Goal: Task Accomplishment & Management: Manage account settings

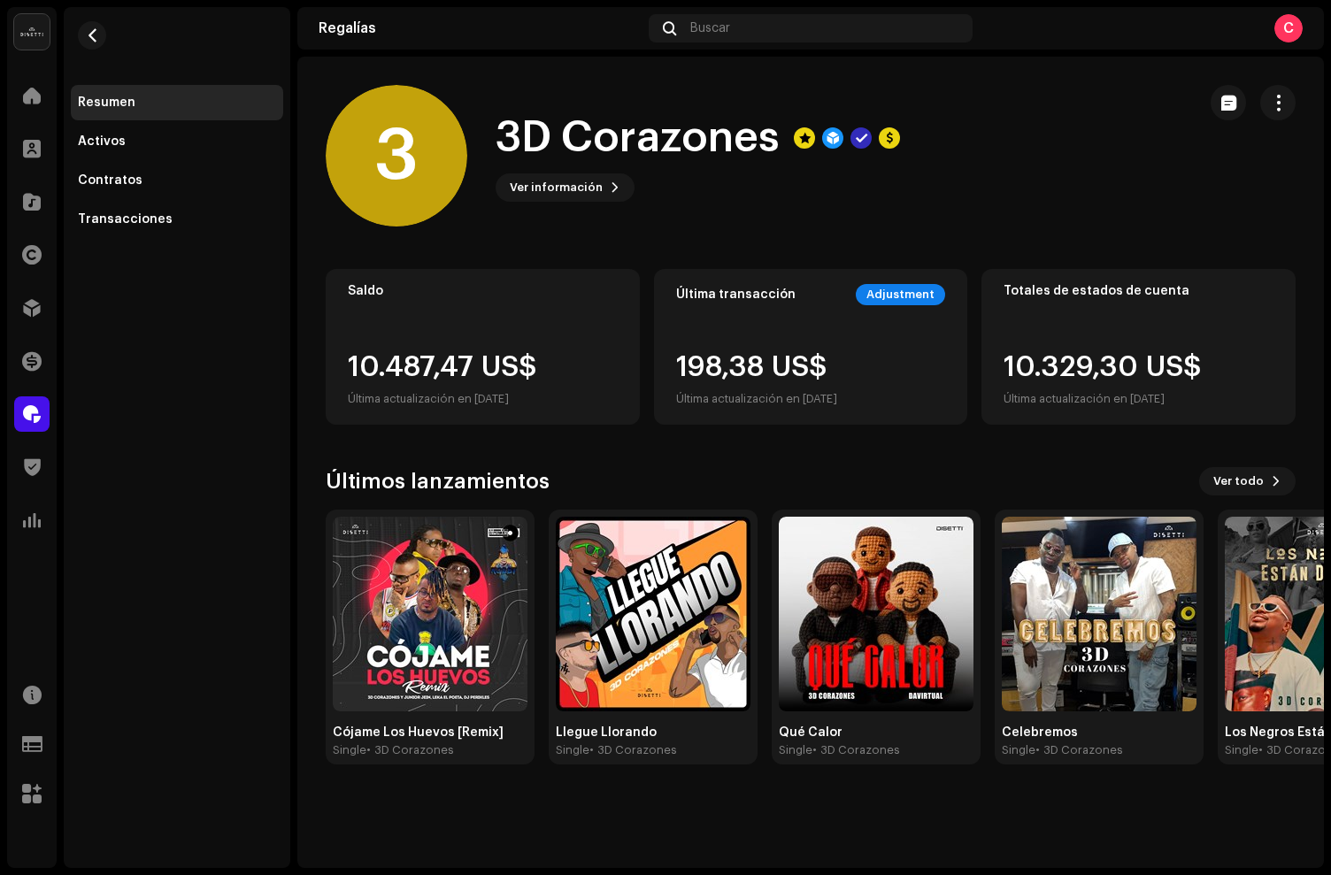
click at [52, 402] on div "Regalías" at bounding box center [32, 414] width 50 height 50
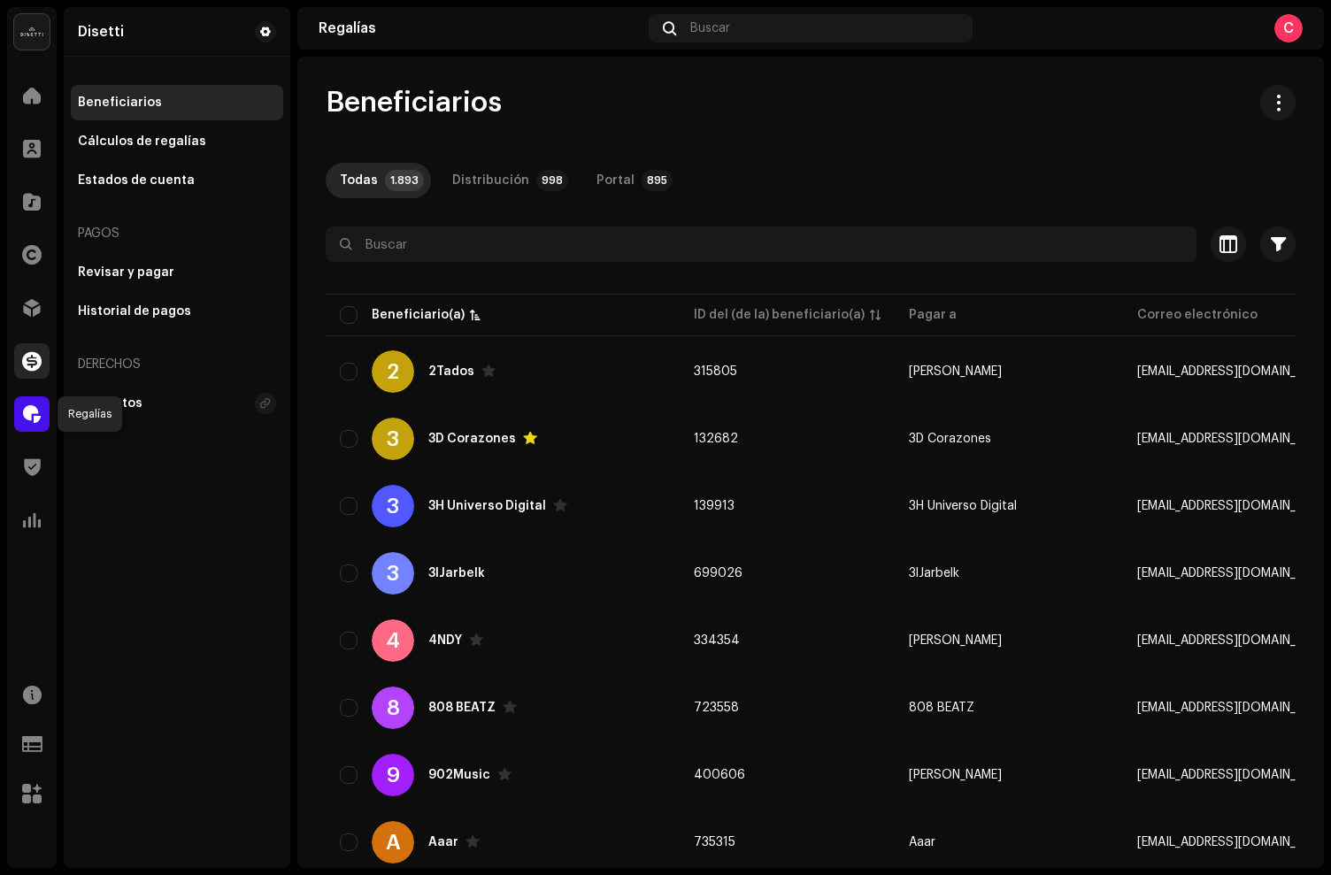
drag, startPoint x: 25, startPoint y: 404, endPoint x: 29, endPoint y: 365, distance: 39.2
click at [25, 407] on span at bounding box center [32, 414] width 18 height 14
click at [29, 364] on span at bounding box center [31, 361] width 19 height 14
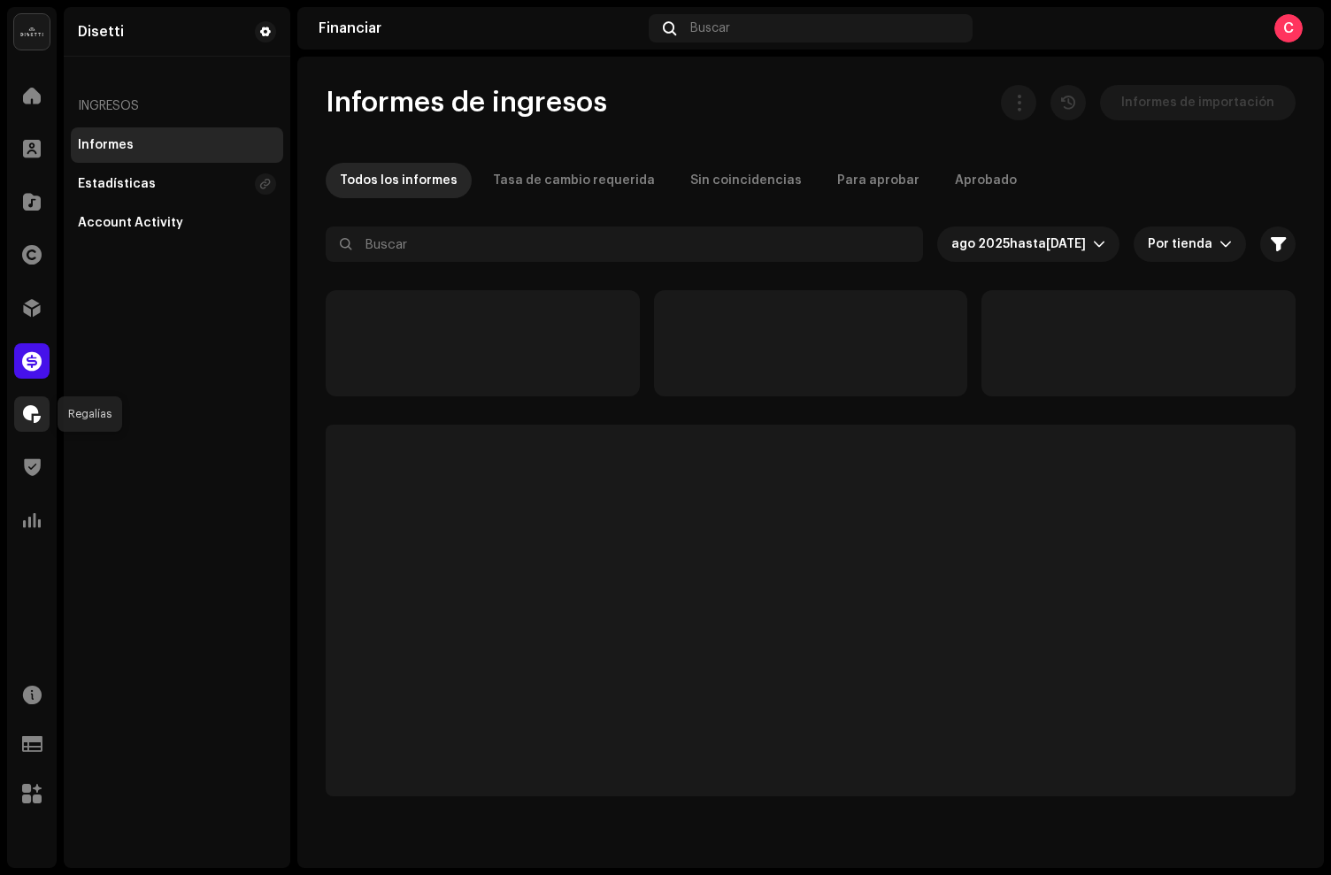
click at [45, 419] on div at bounding box center [31, 413] width 35 height 35
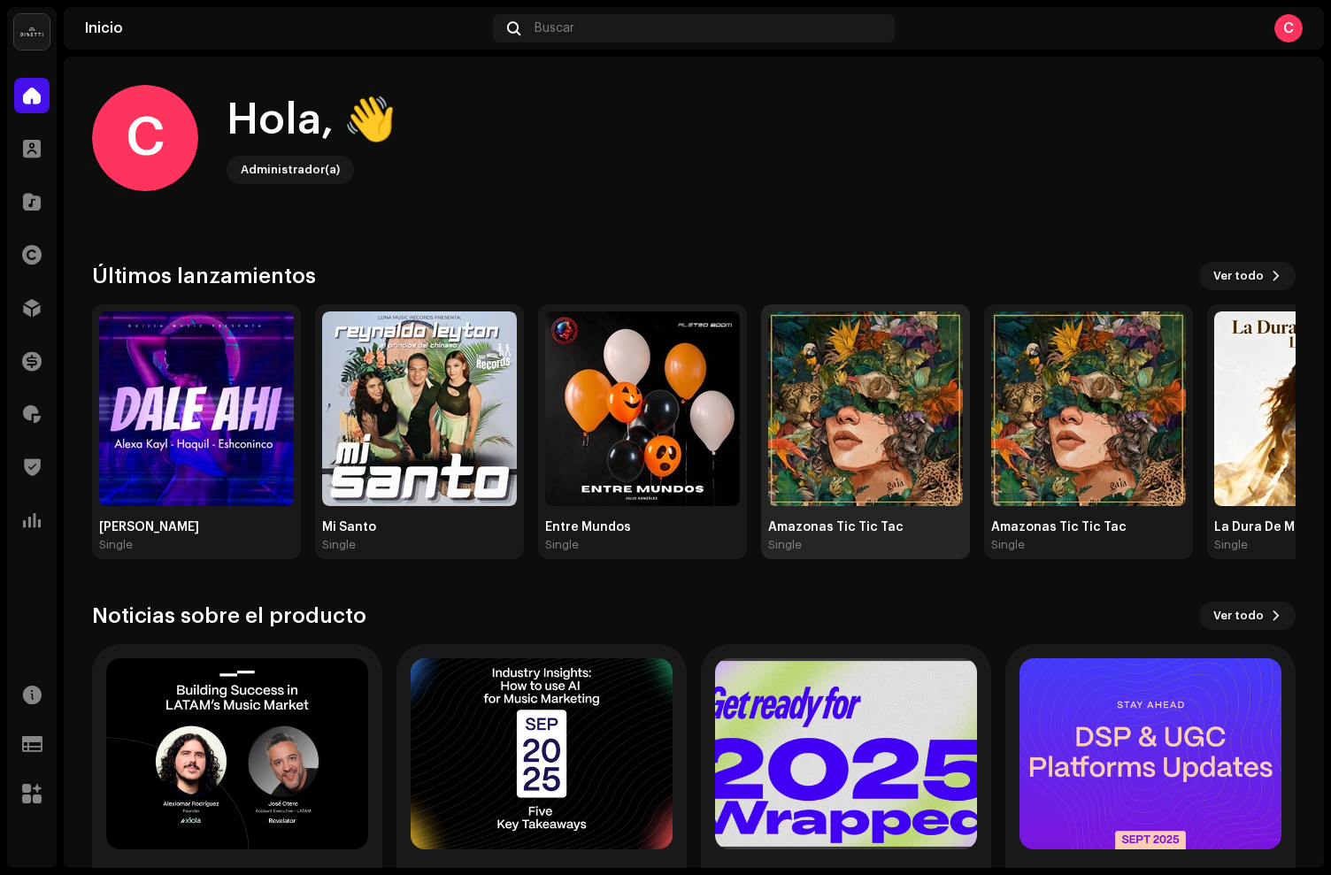
scroll to position [21, 0]
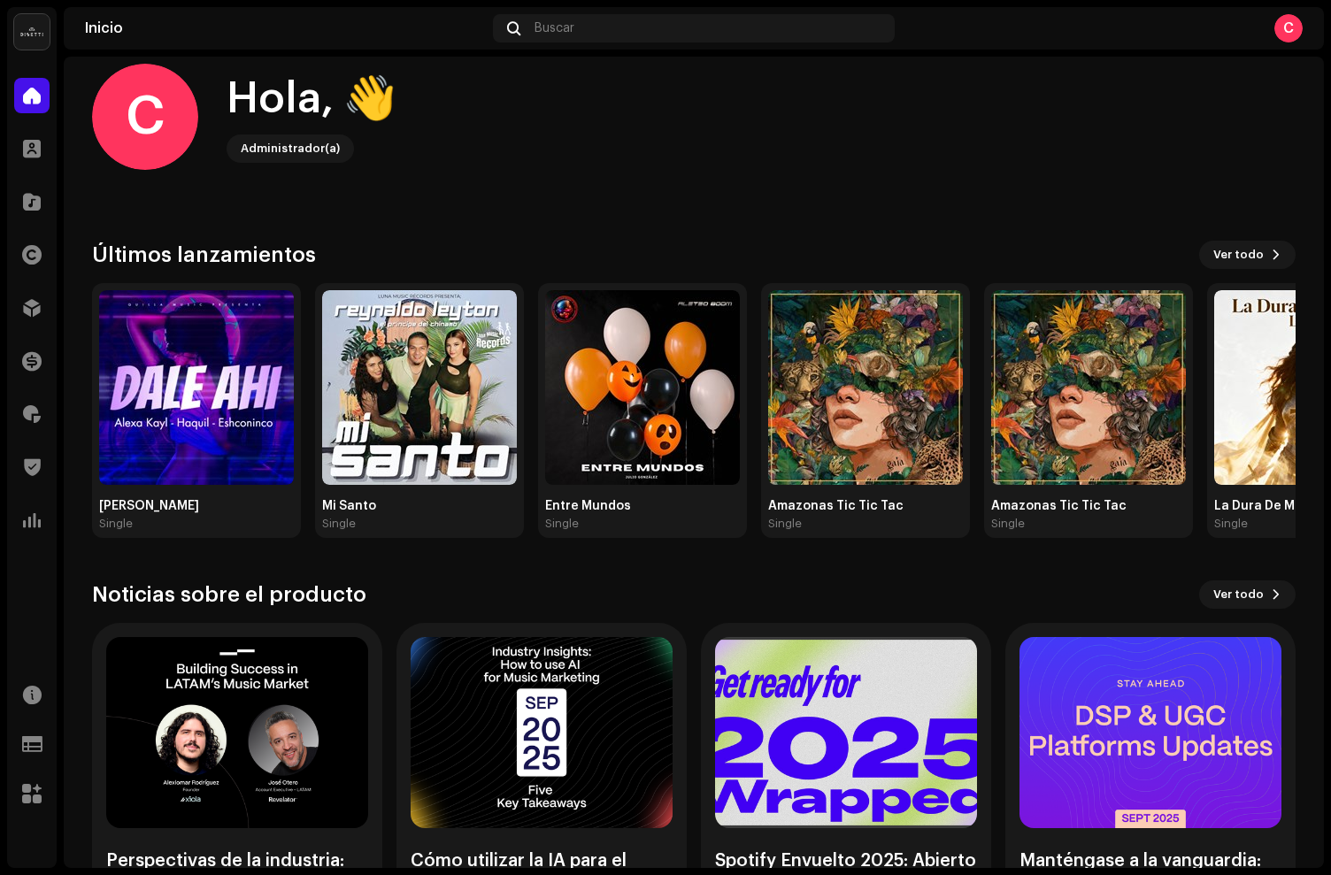
click at [51, 149] on div "Clientes" at bounding box center [32, 149] width 50 height 50
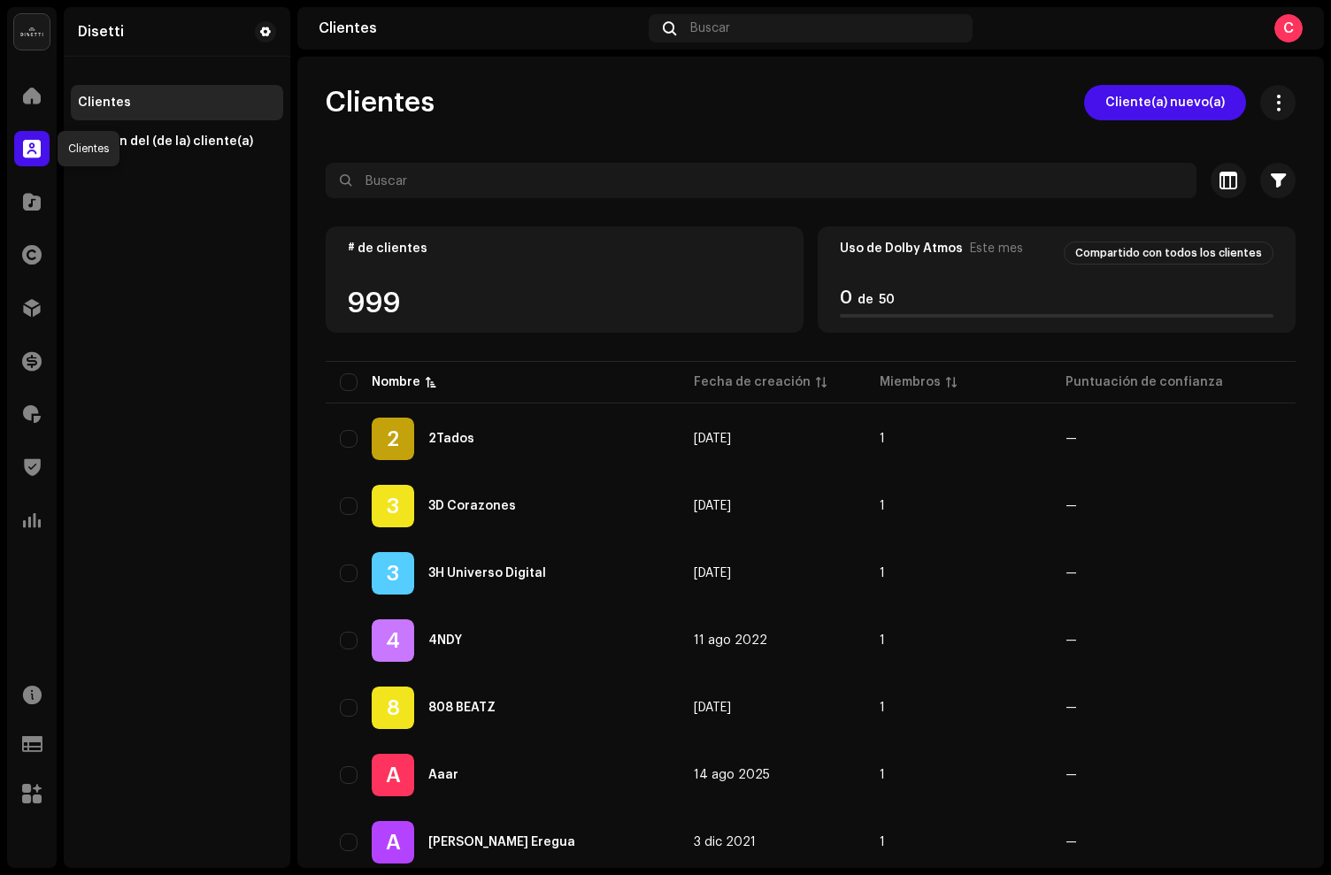
click at [48, 151] on div at bounding box center [31, 148] width 35 height 35
drag, startPoint x: 23, startPoint y: 198, endPoint x: 441, endPoint y: 52, distance: 443.2
click at [23, 198] on span at bounding box center [32, 202] width 18 height 14
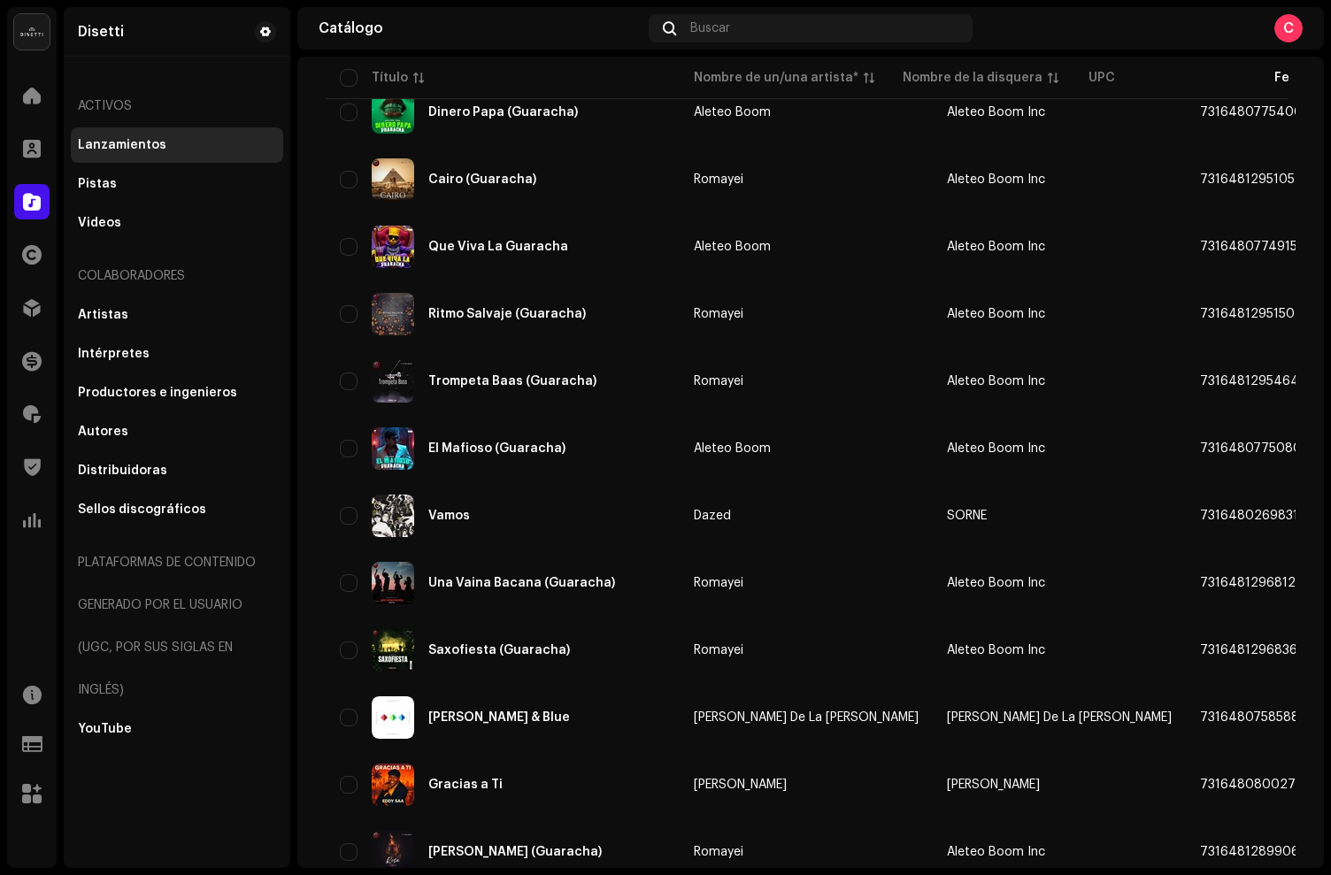
scroll to position [1076, 0]
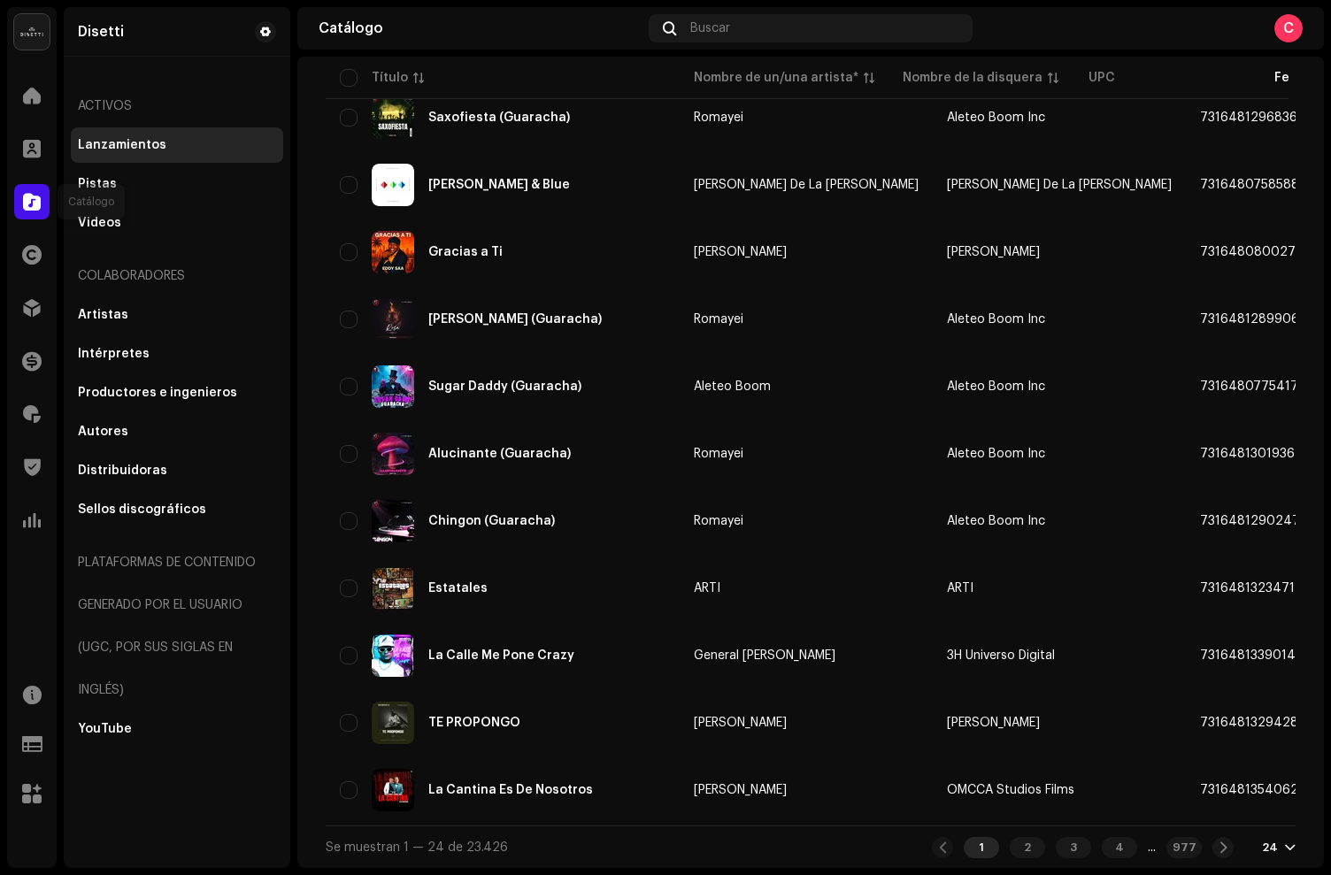
click at [31, 209] on span at bounding box center [32, 202] width 18 height 14
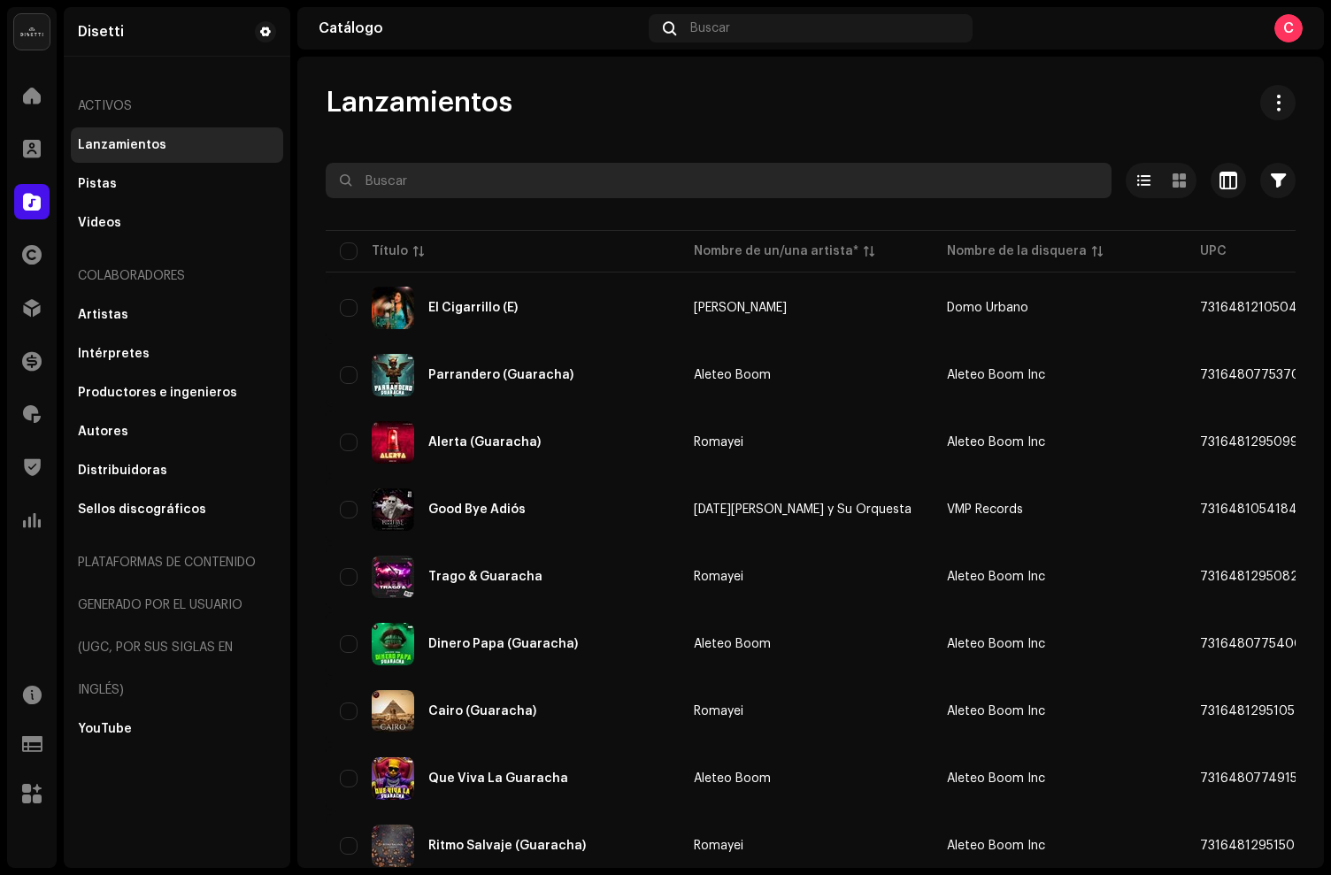
click at [419, 176] on input "text" at bounding box center [719, 180] width 786 height 35
type input "cumbia kalle"
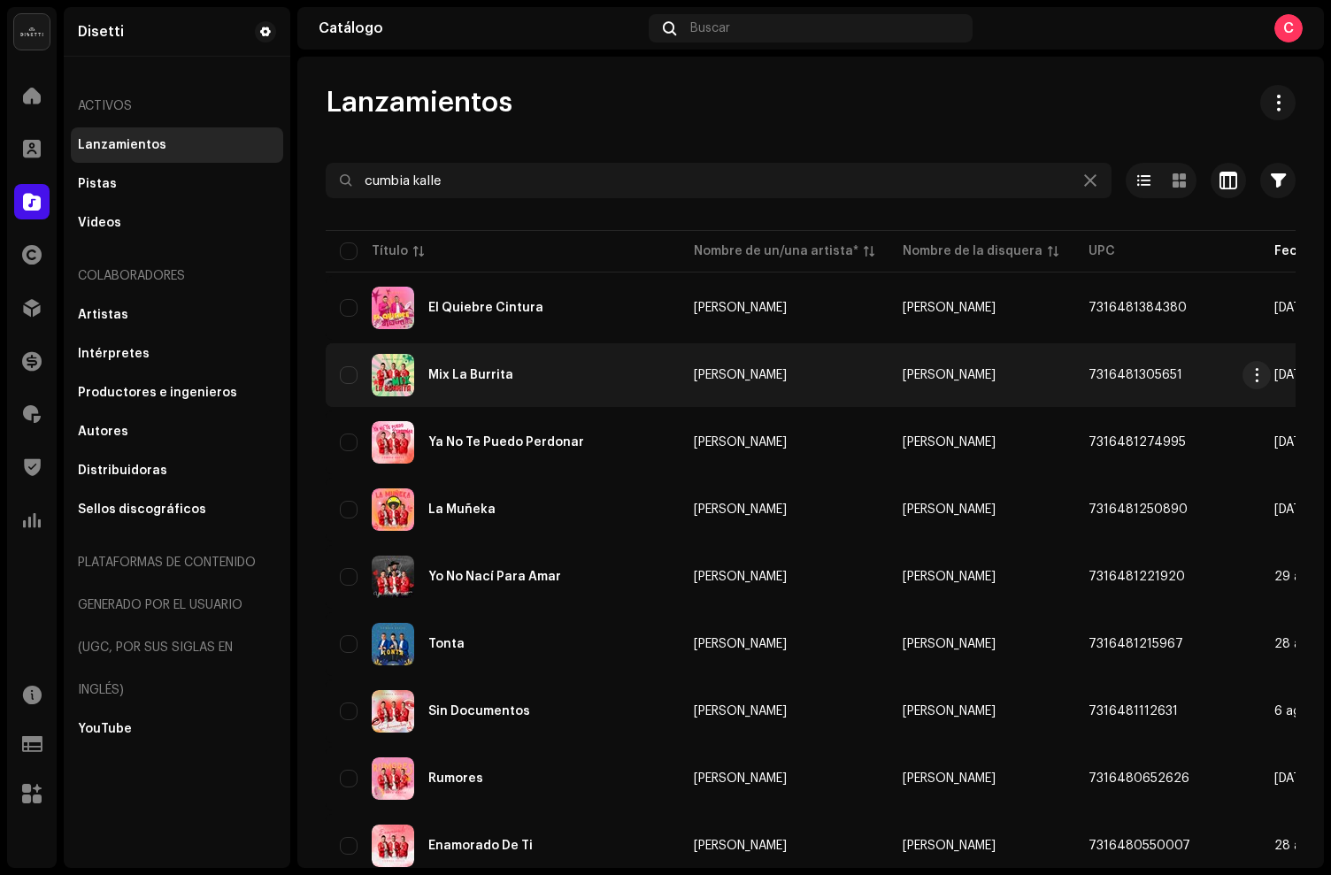
click at [572, 380] on div "Mix La Burrita" at bounding box center [503, 375] width 326 height 42
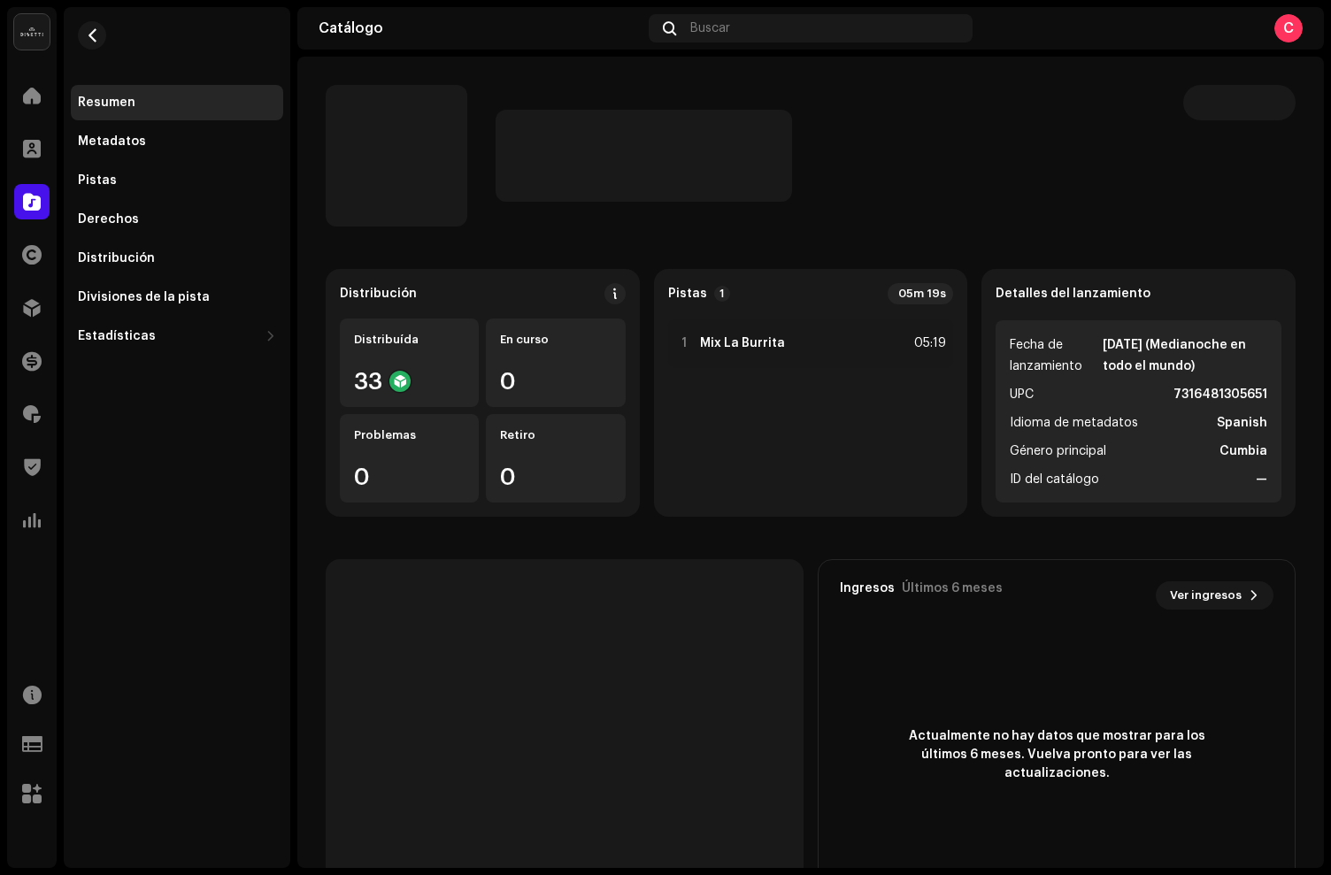
click at [1271, 135] on div at bounding box center [1239, 156] width 112 height 142
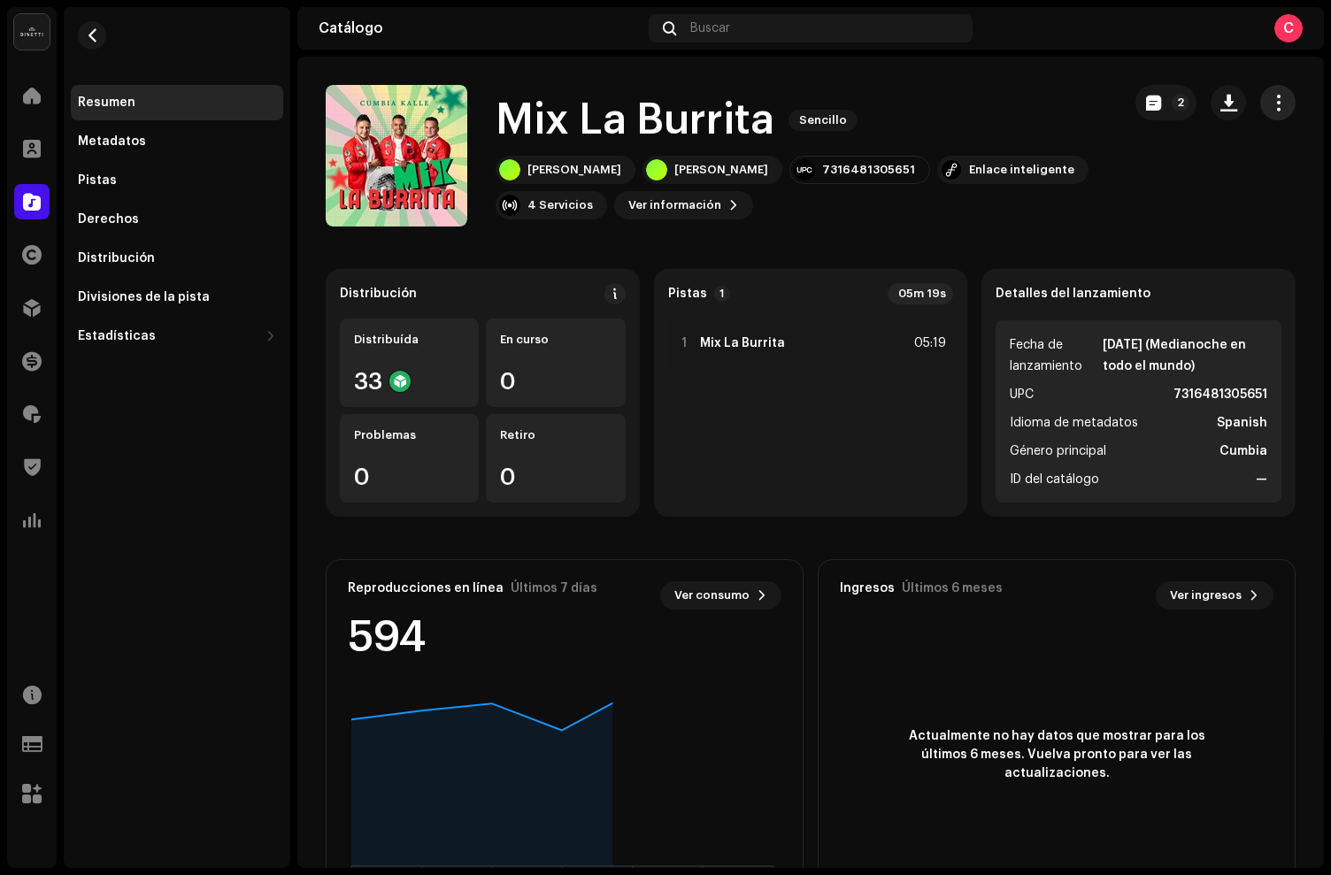
click at [1269, 105] on span "button" at bounding box center [1277, 103] width 17 height 14
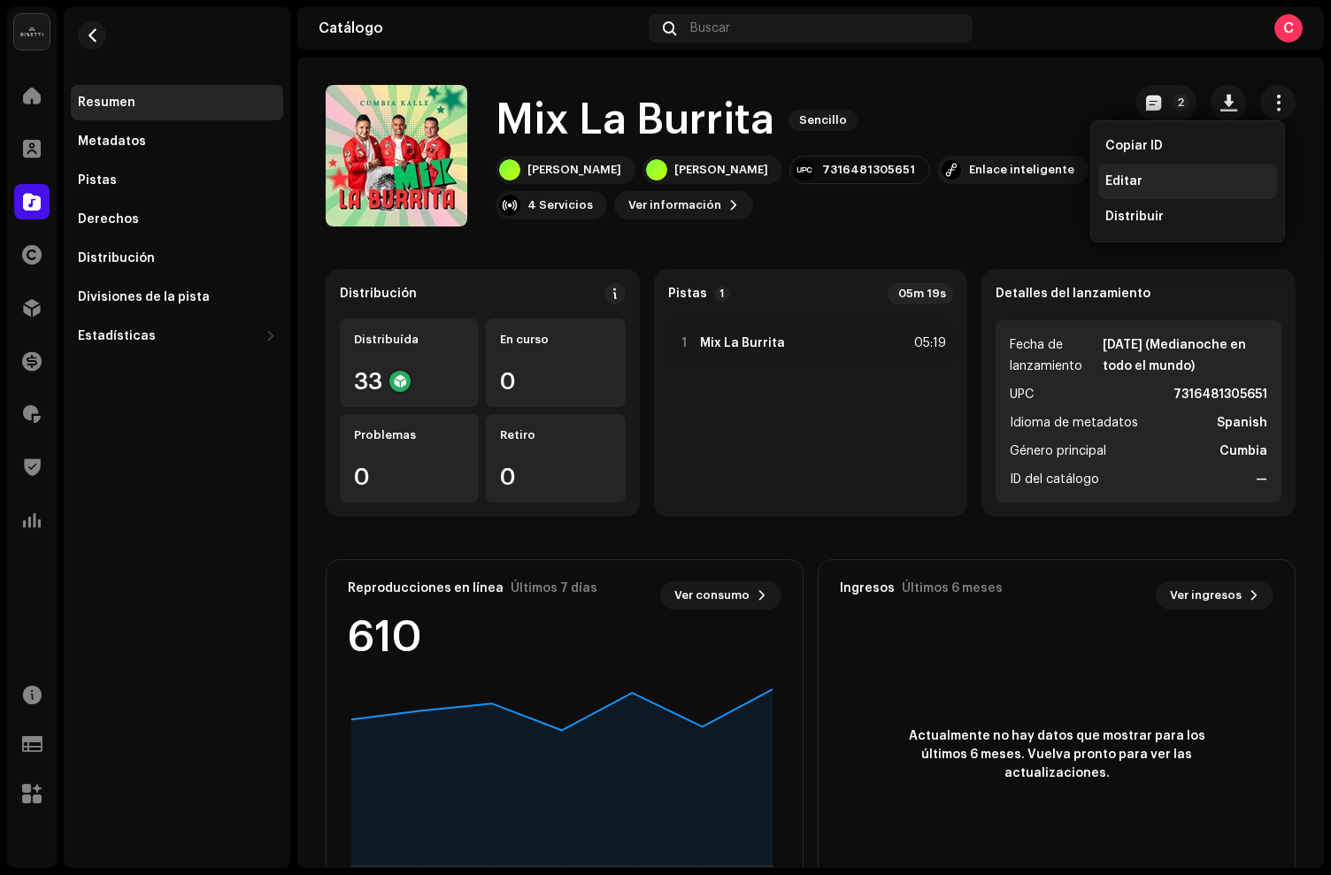
click at [1125, 188] on div "Editar" at bounding box center [1187, 181] width 179 height 35
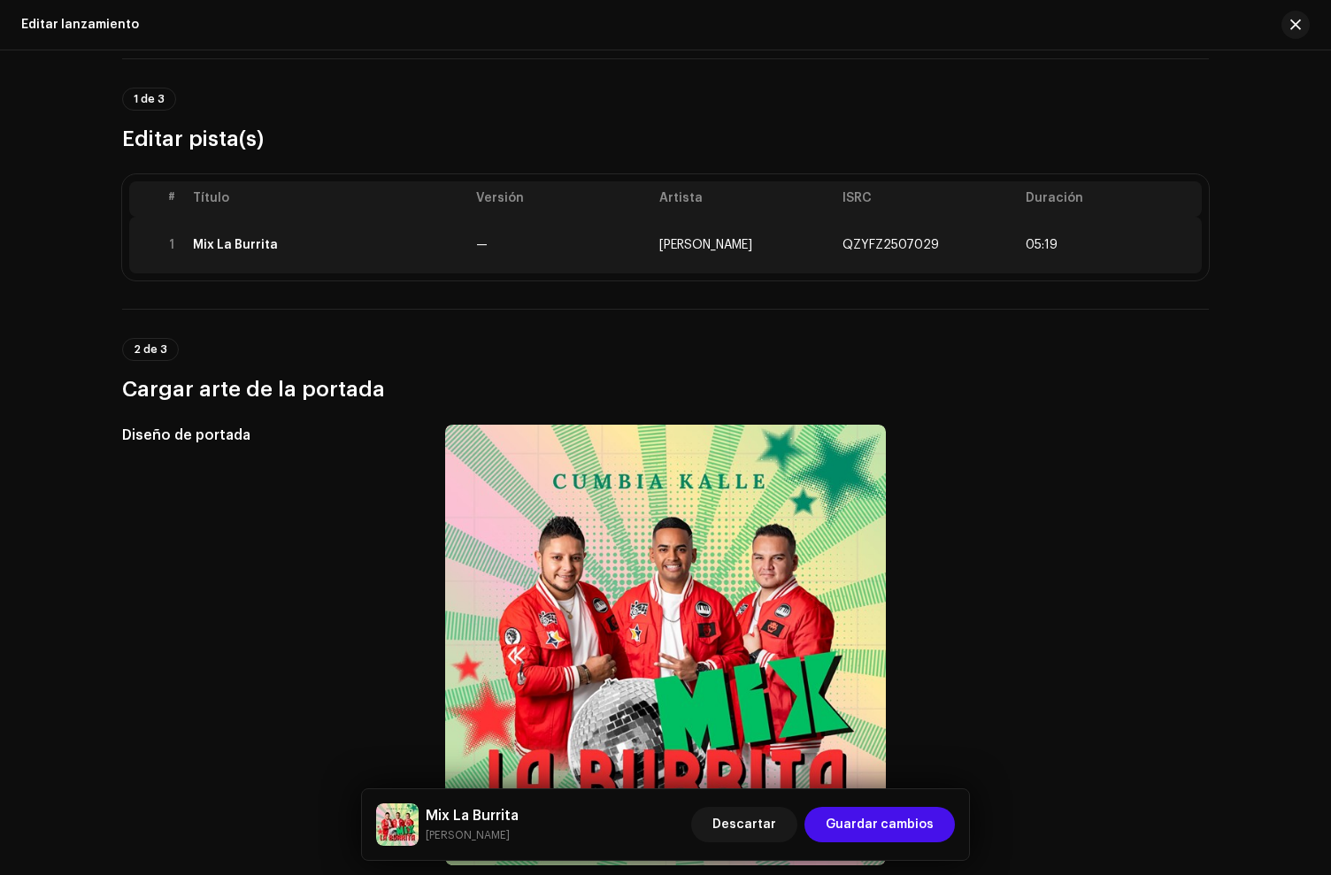
scroll to position [116, 0]
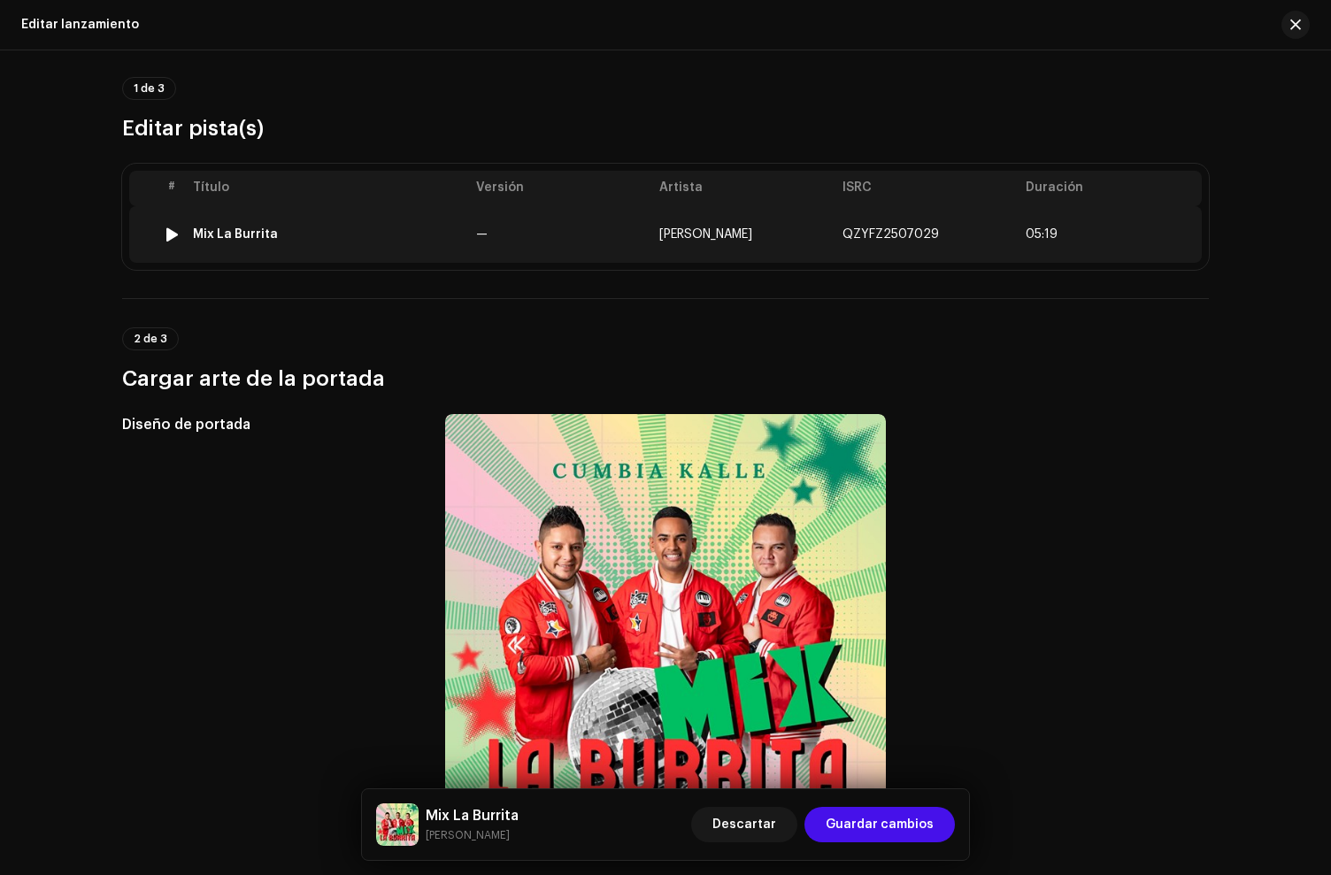
click at [362, 249] on td "Mix La Burrita" at bounding box center [327, 234] width 283 height 57
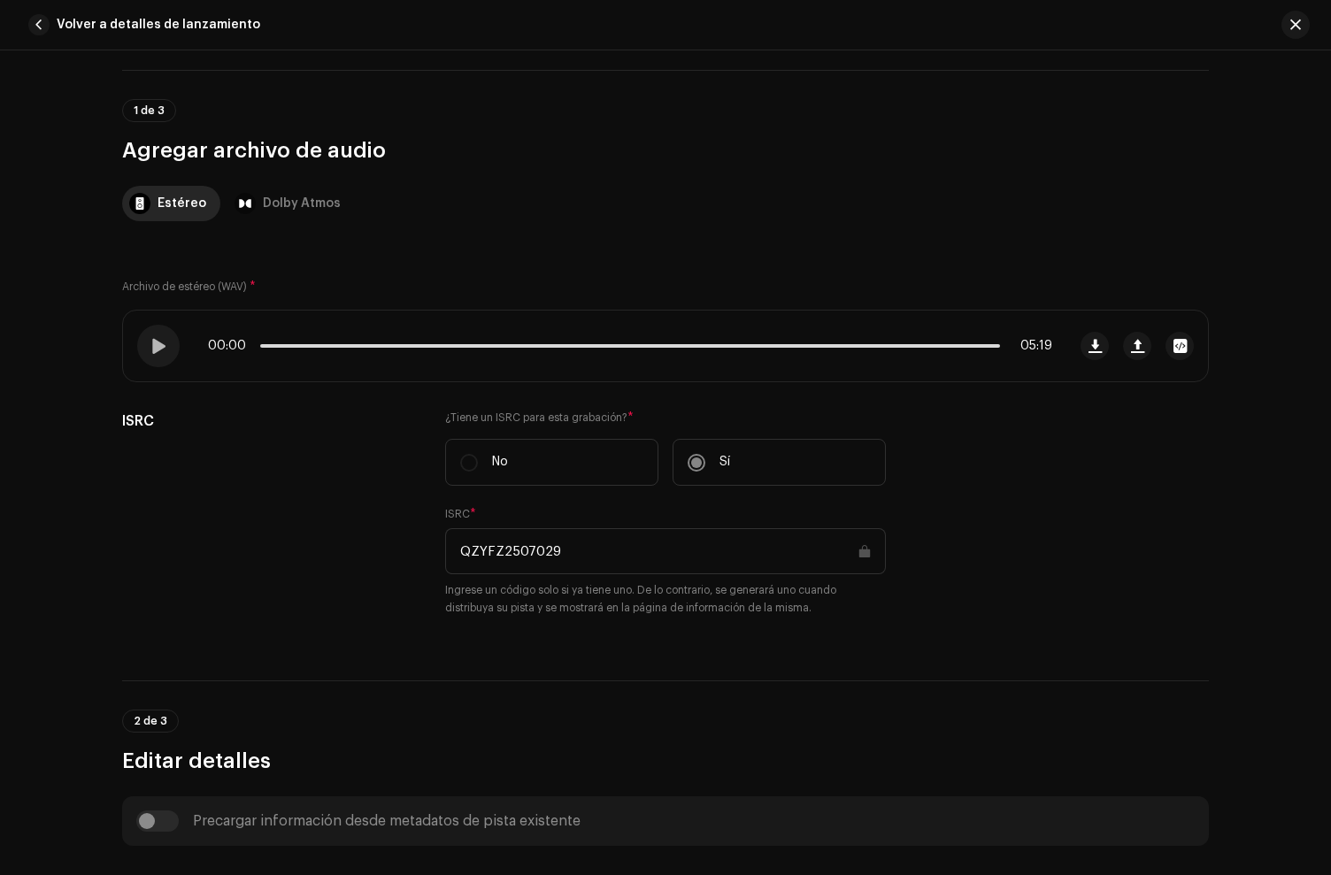
scroll to position [0, 0]
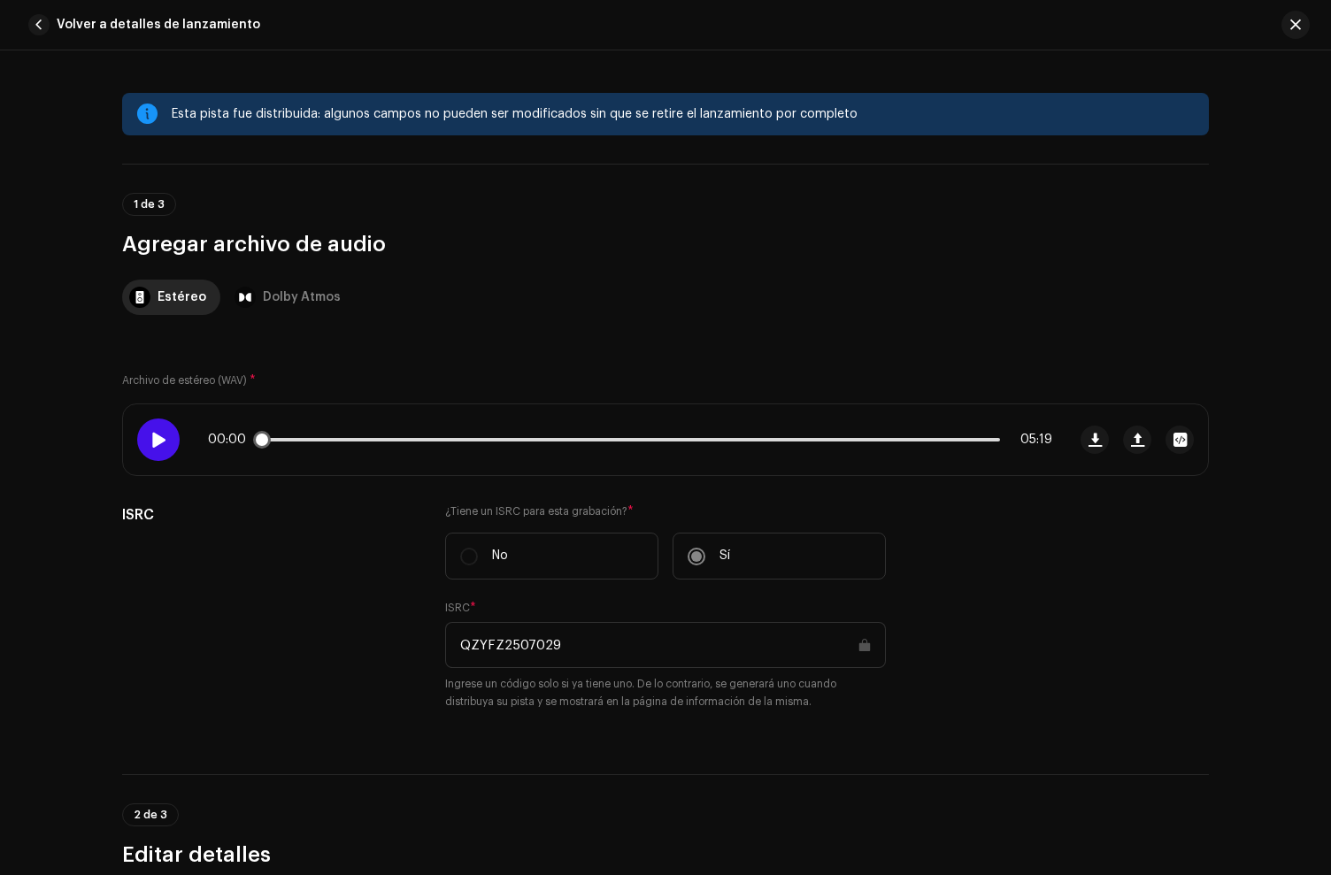
drag, startPoint x: 122, startPoint y: 449, endPoint x: 155, endPoint y: 444, distance: 33.0
click at [142, 446] on div "00:00 05:19" at bounding box center [594, 439] width 943 height 71
click at [155, 444] on span at bounding box center [157, 440] width 15 height 14
click at [129, 441] on div "00:13 05:19" at bounding box center [594, 439] width 943 height 71
click at [150, 441] on span at bounding box center [157, 440] width 15 height 14
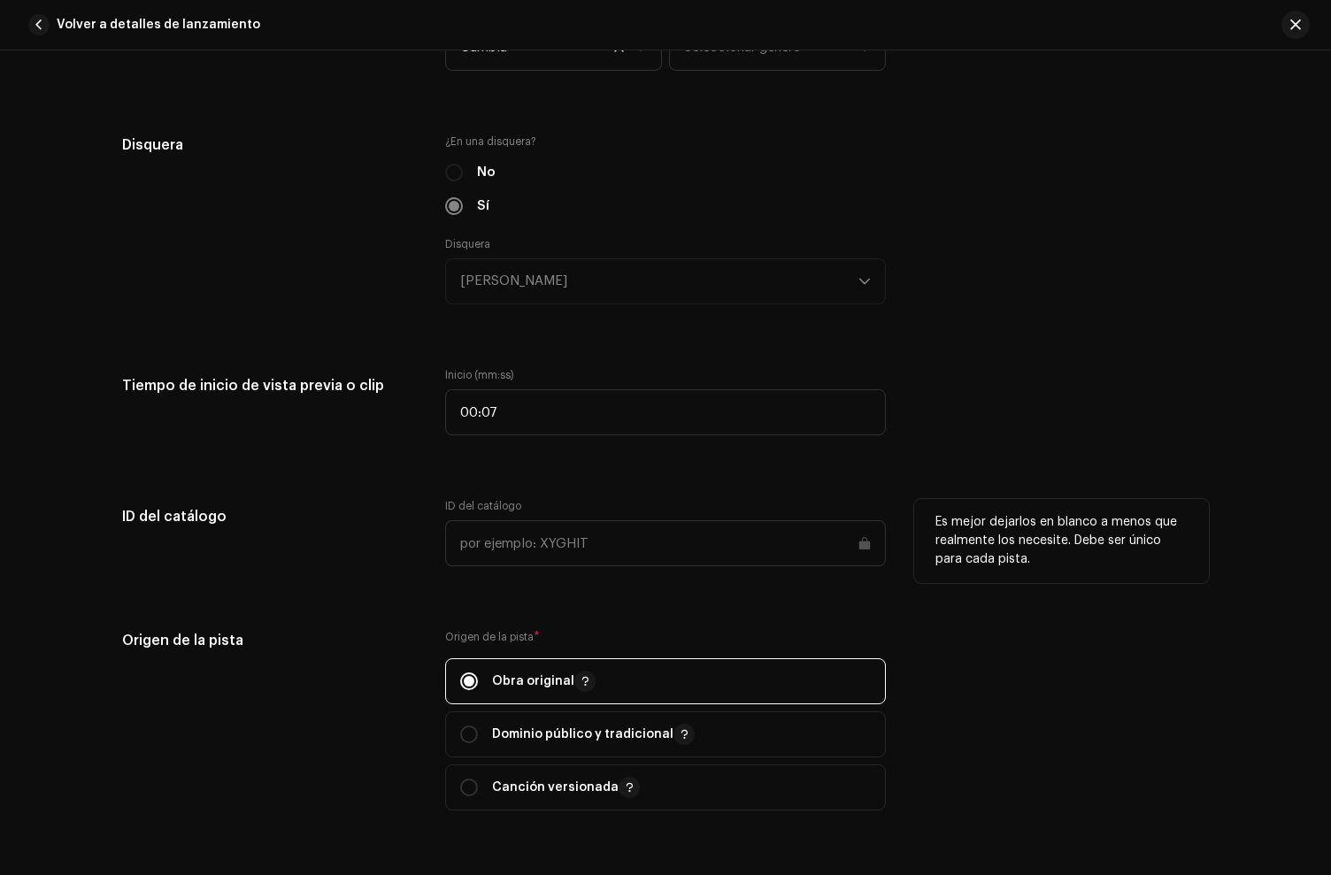
scroll to position [1810, 0]
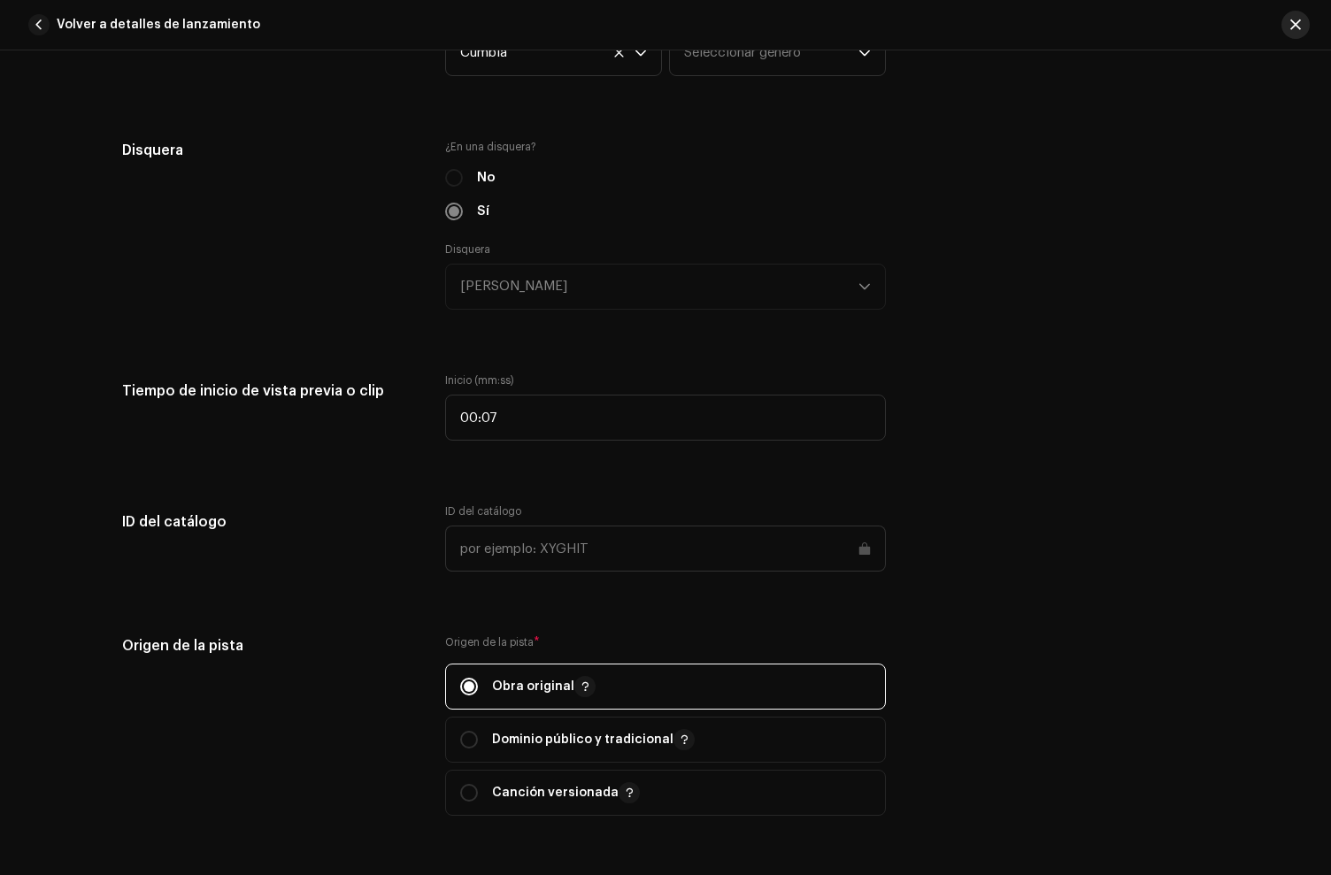
click at [1292, 24] on span "button" at bounding box center [1295, 25] width 11 height 14
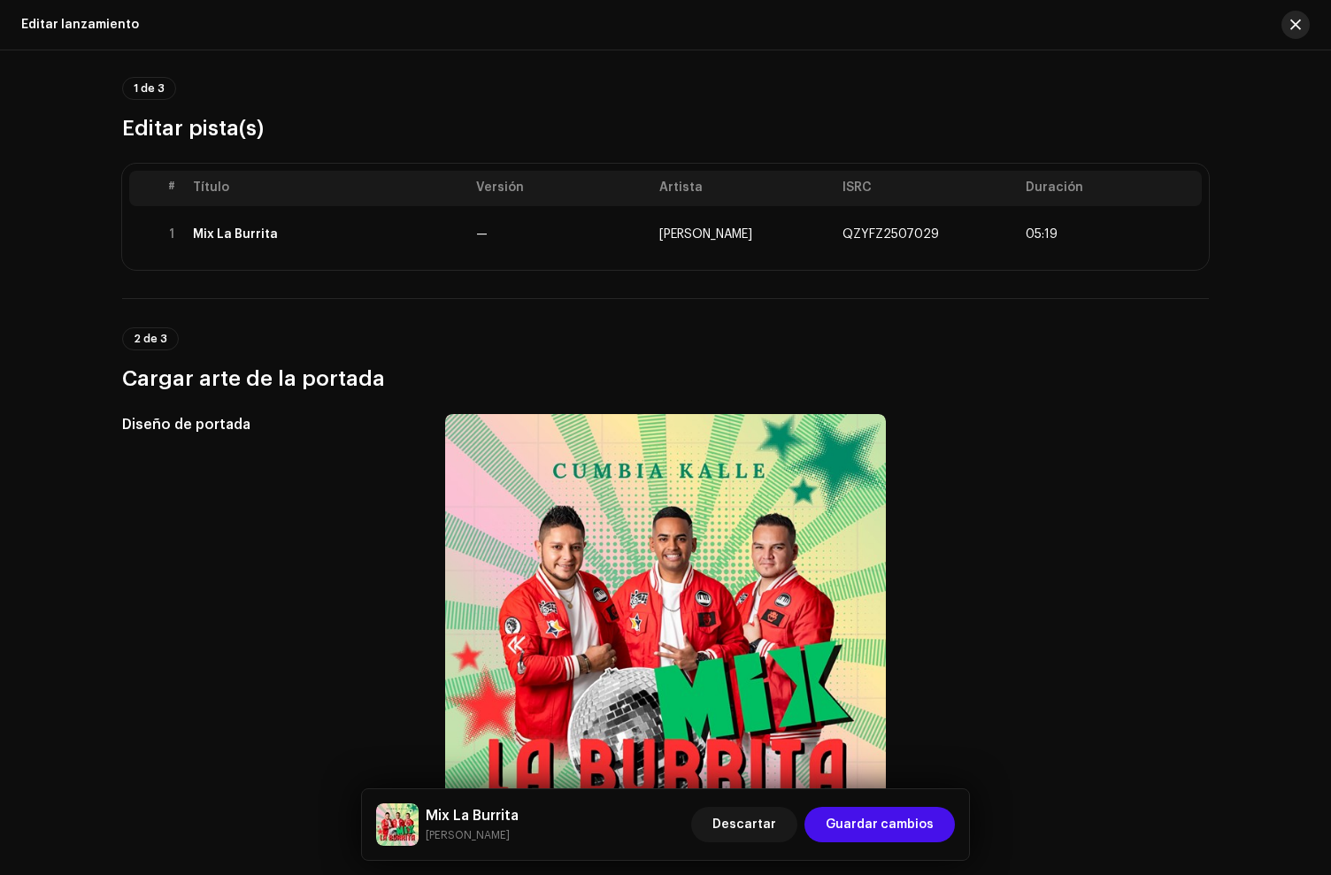
click at [1294, 24] on span "button" at bounding box center [1295, 25] width 11 height 14
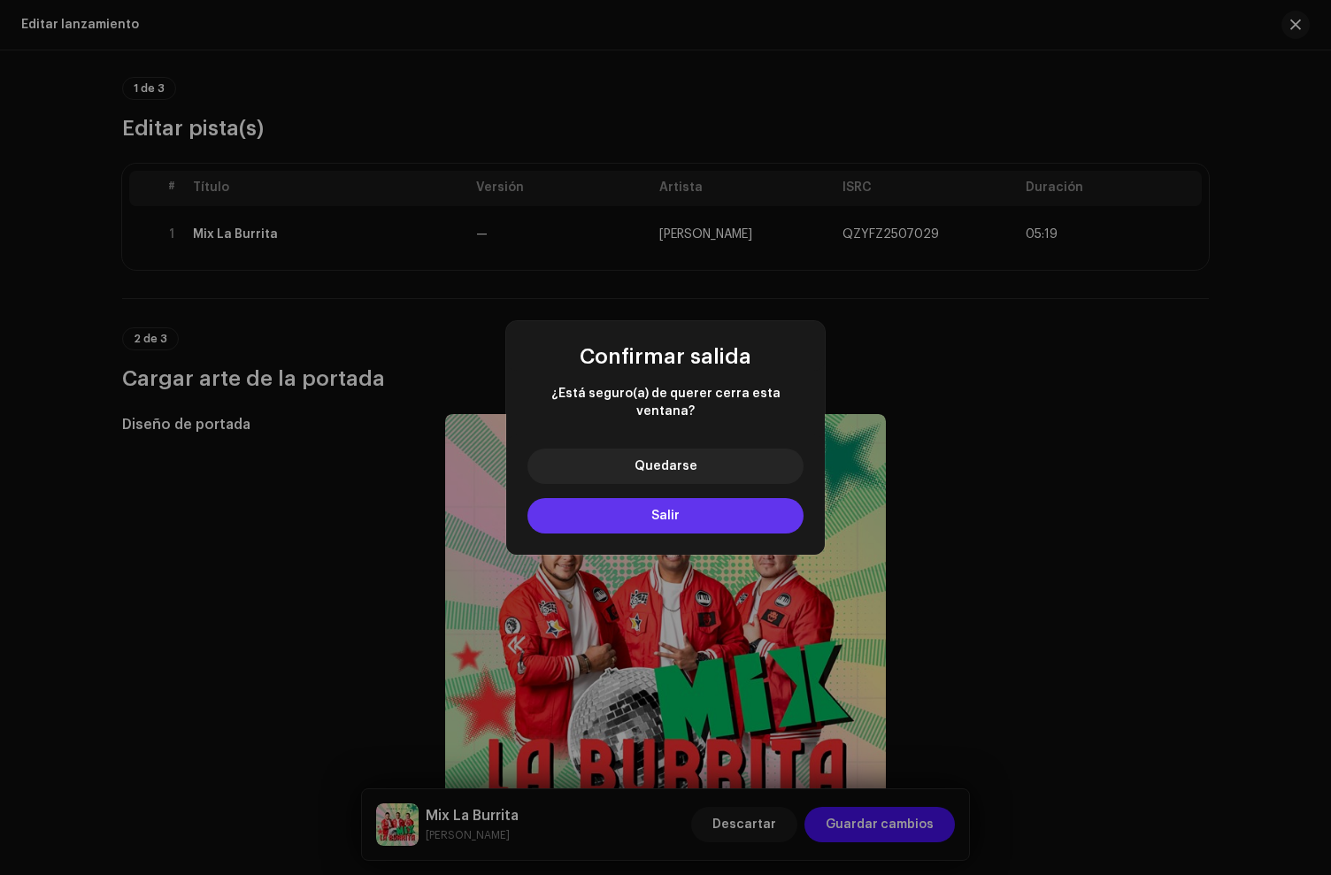
click at [591, 510] on button "Salir" at bounding box center [665, 515] width 276 height 35
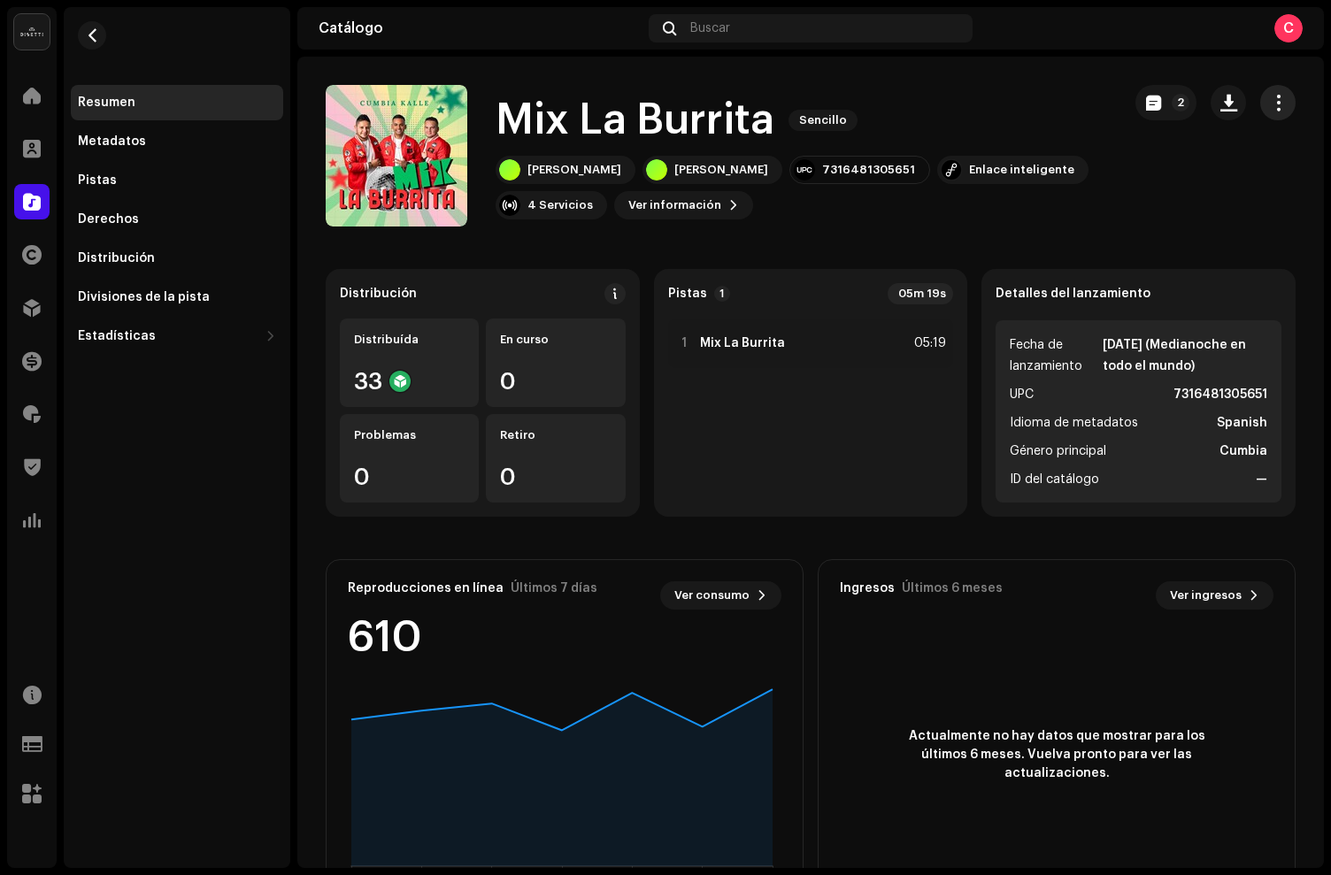
click at [1260, 104] on button "button" at bounding box center [1277, 102] width 35 height 35
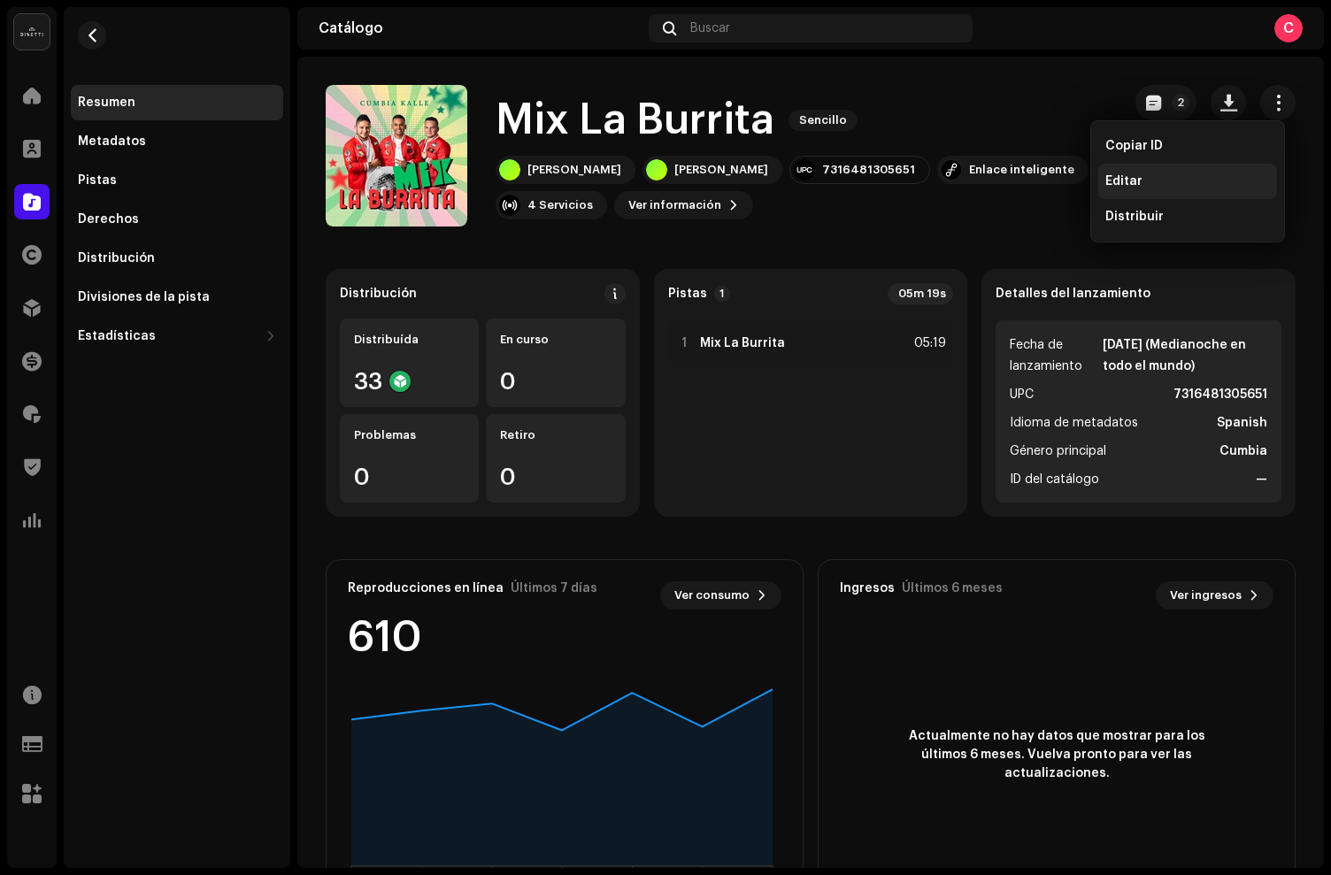
click at [1124, 173] on div "Editar" at bounding box center [1187, 181] width 179 height 35
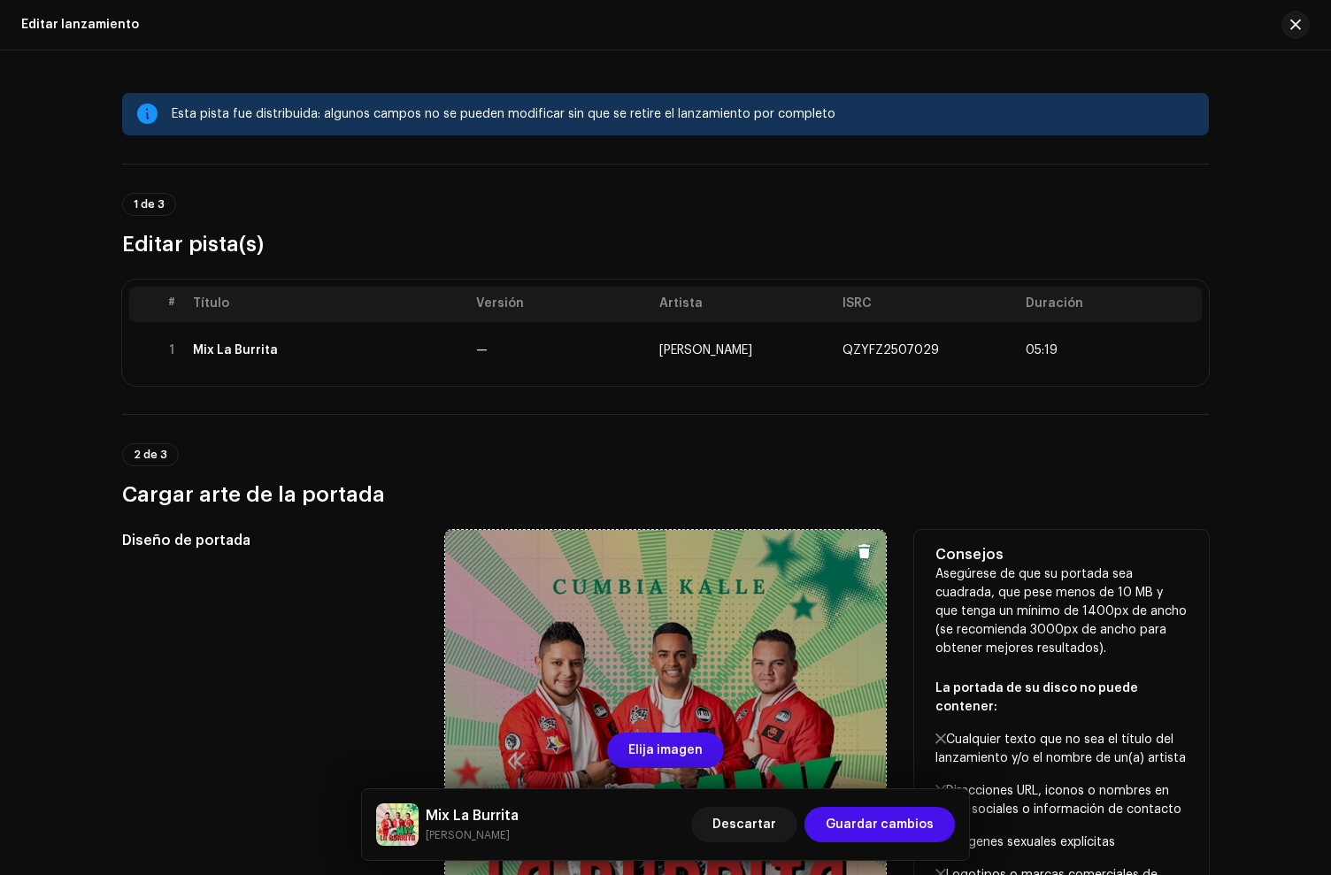
scroll to position [263, 0]
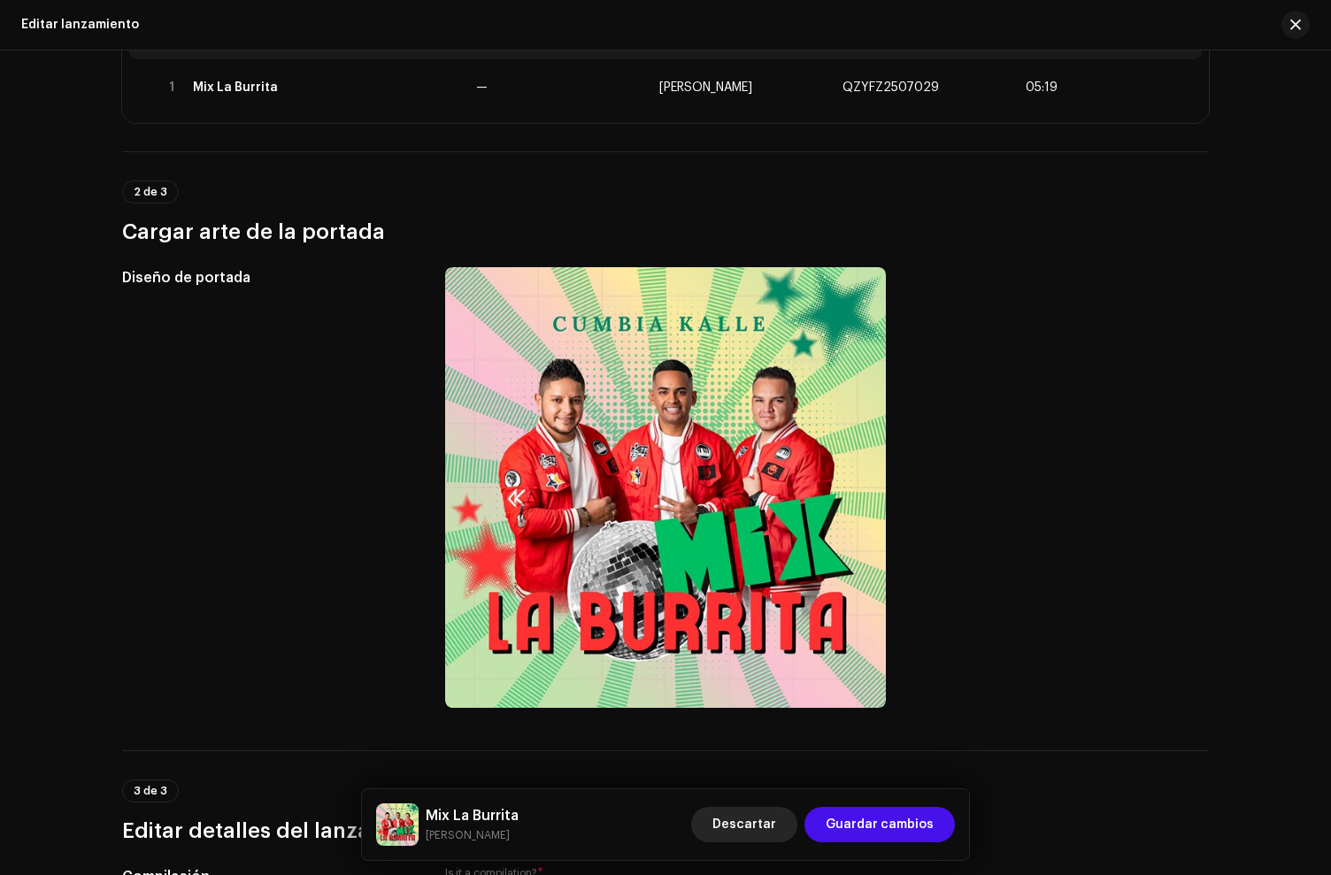
click at [759, 820] on span "Descartar" at bounding box center [744, 824] width 64 height 35
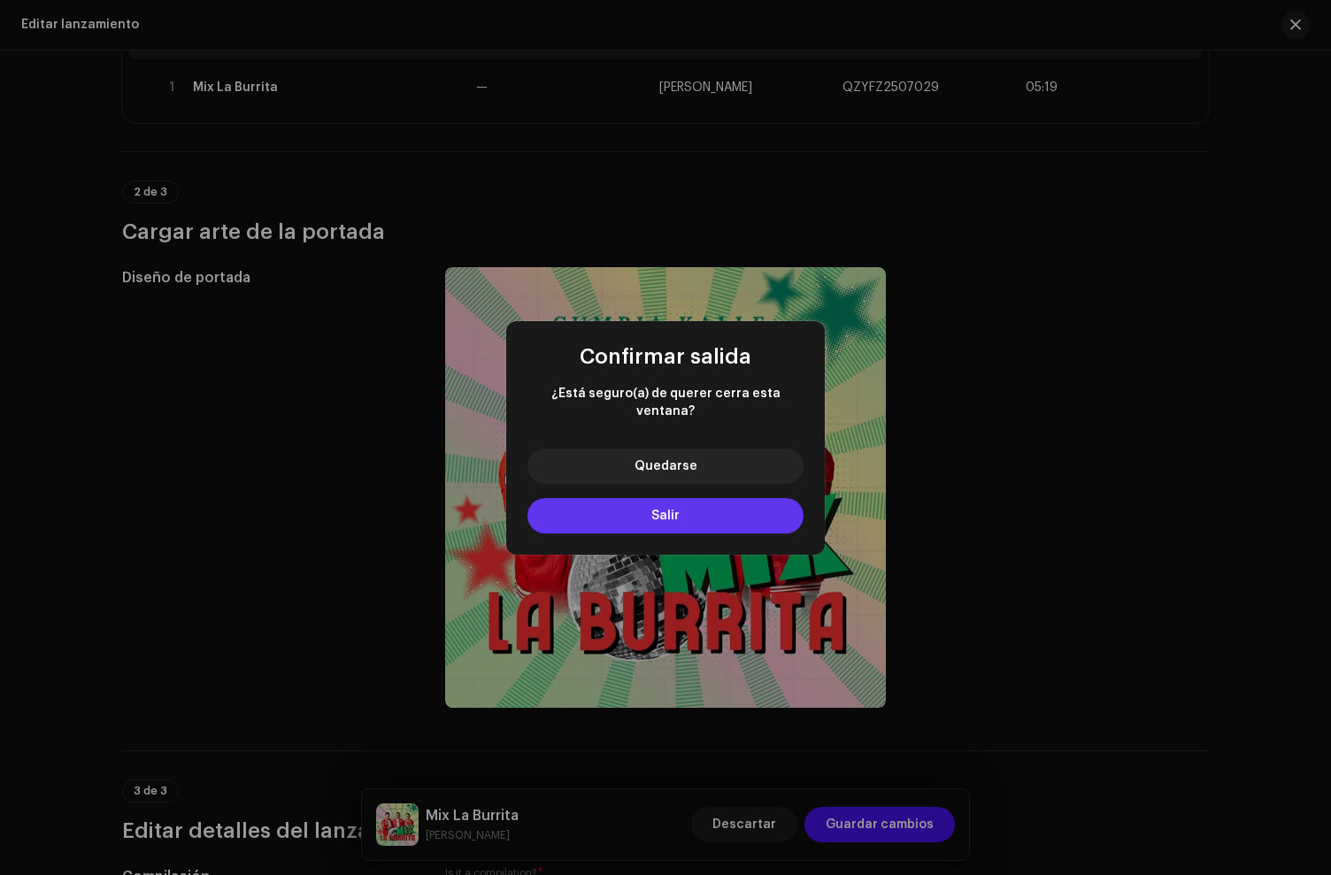
click at [761, 504] on button "Salir" at bounding box center [665, 515] width 276 height 35
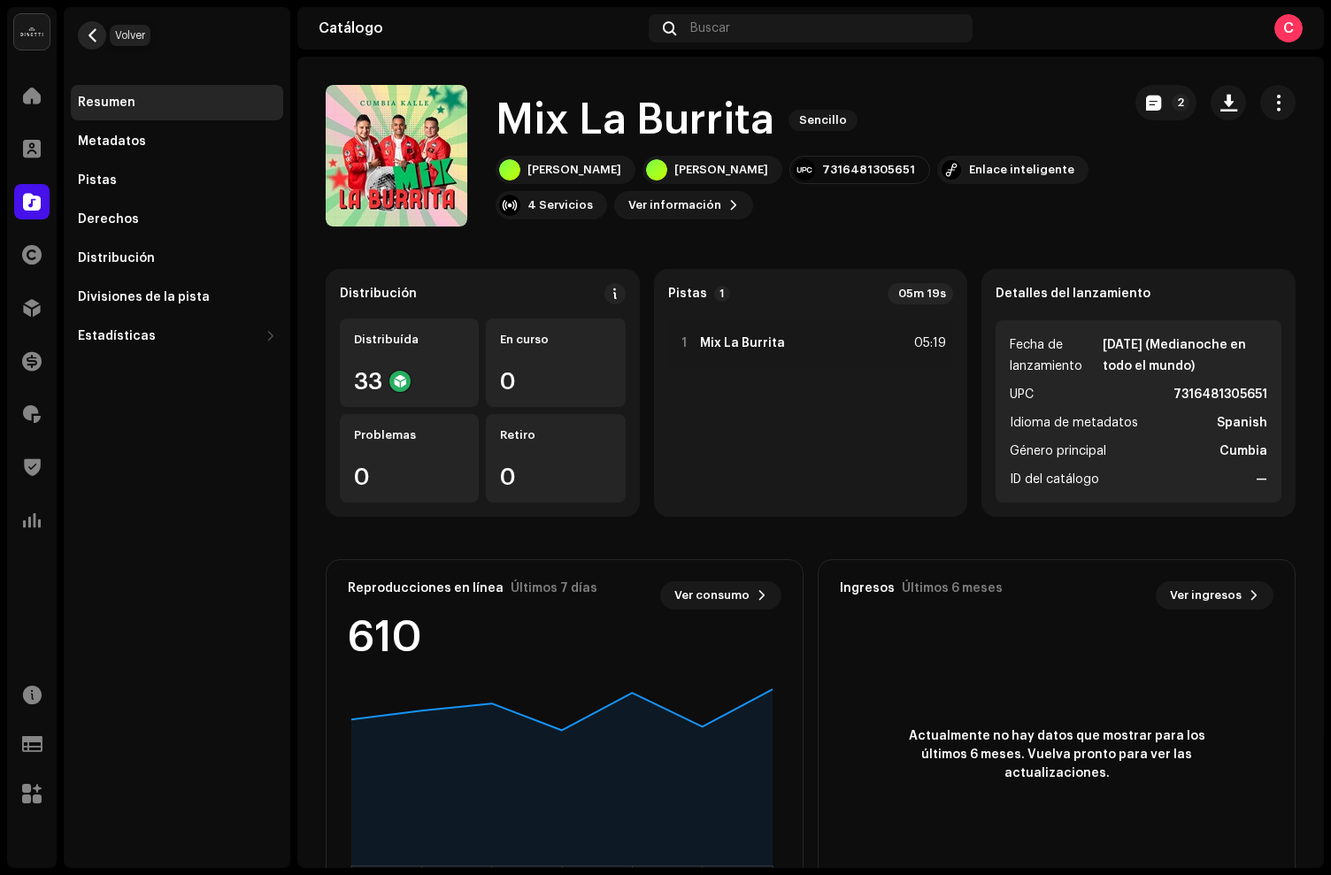
click at [91, 28] on span "button" at bounding box center [92, 35] width 13 height 14
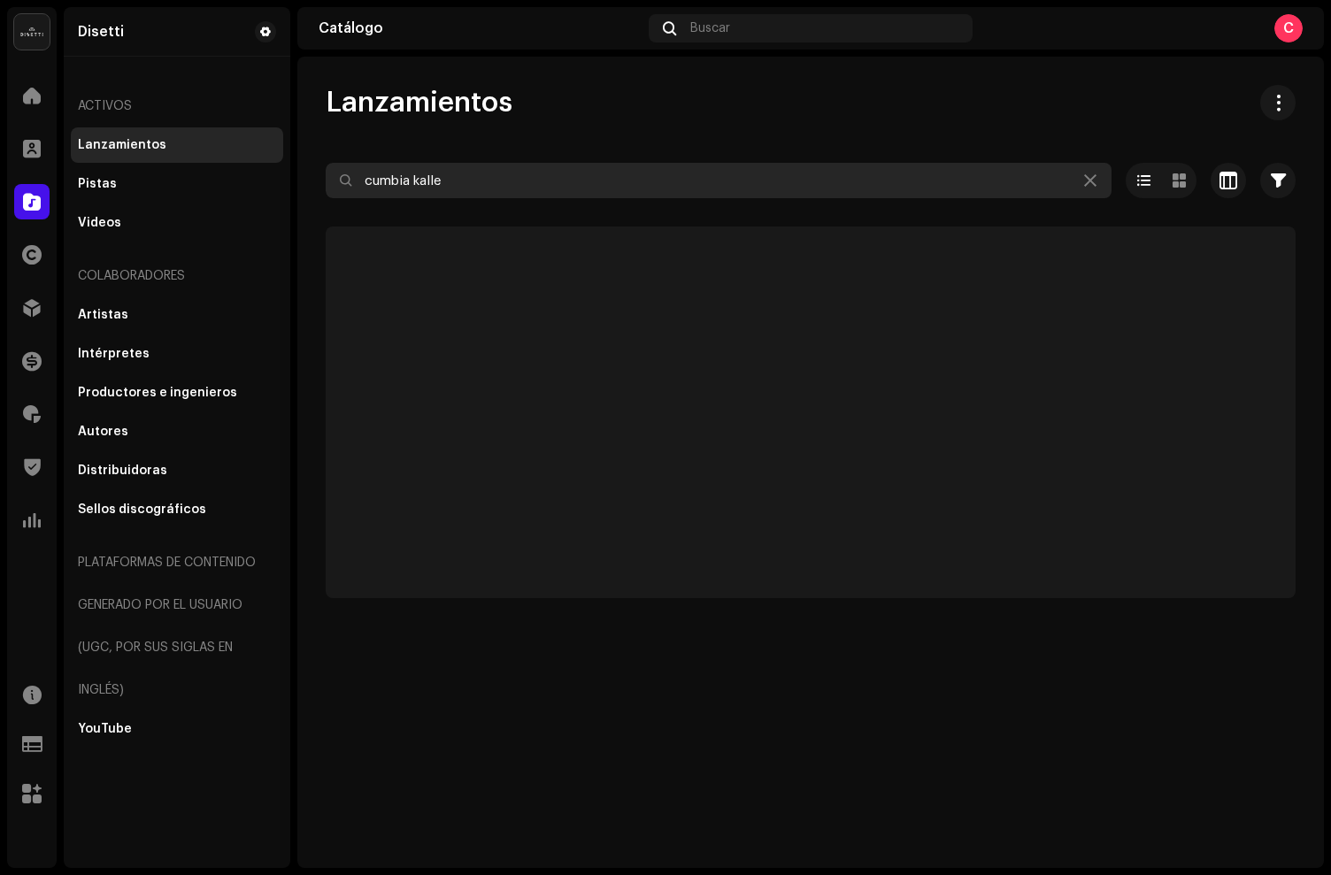
drag, startPoint x: 441, startPoint y: 169, endPoint x: 238, endPoint y: 97, distance: 215.7
click at [264, 110] on div "Disetti Inicio Clientes Catálogo Derechos Distribución Financiar Regalías Trust…" at bounding box center [665, 437] width 1331 height 875
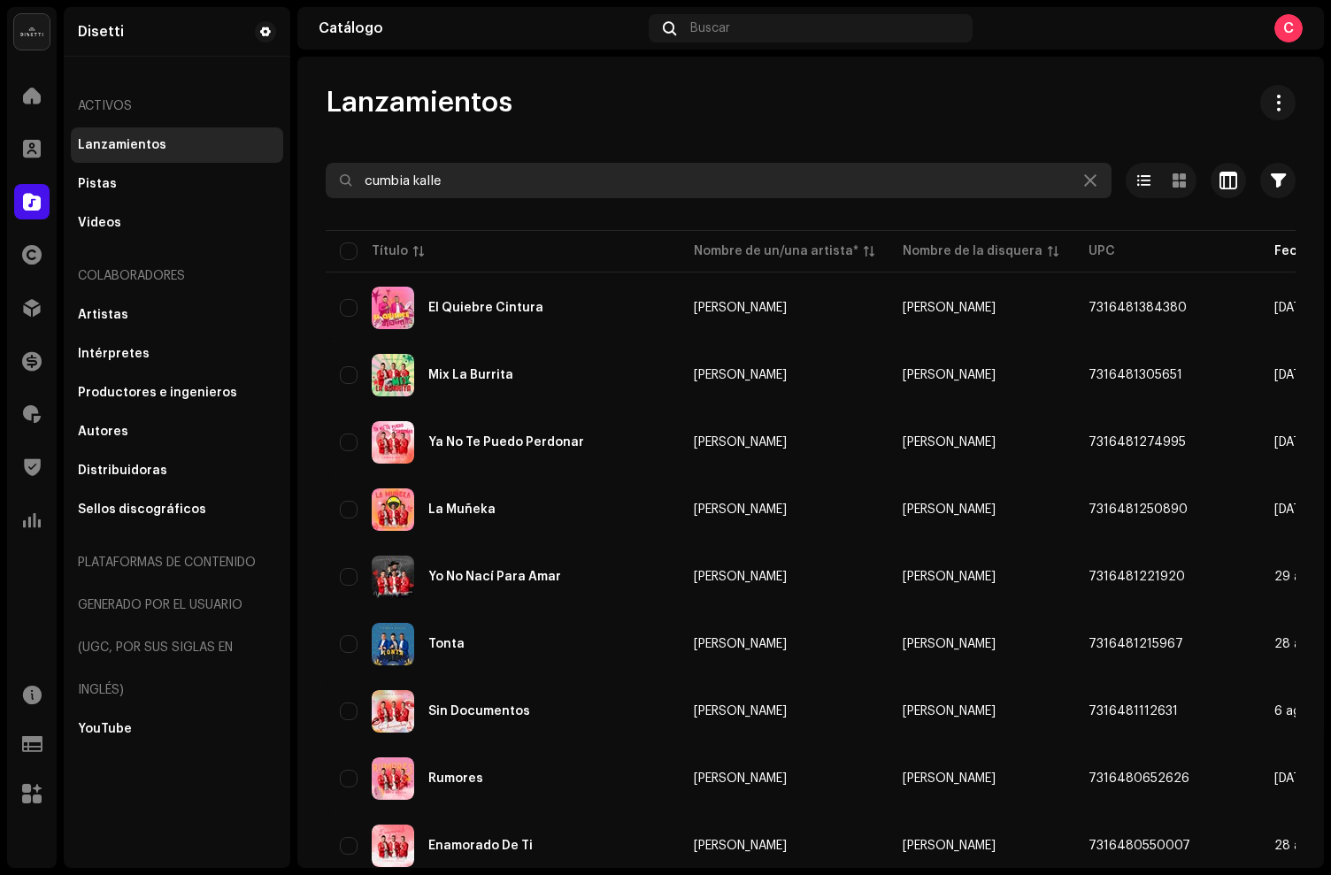
click at [283, 165] on div "Disetti Inicio Clientes Catálogo Derechos Distribución Financiar Regalías Trust…" at bounding box center [665, 437] width 1331 height 875
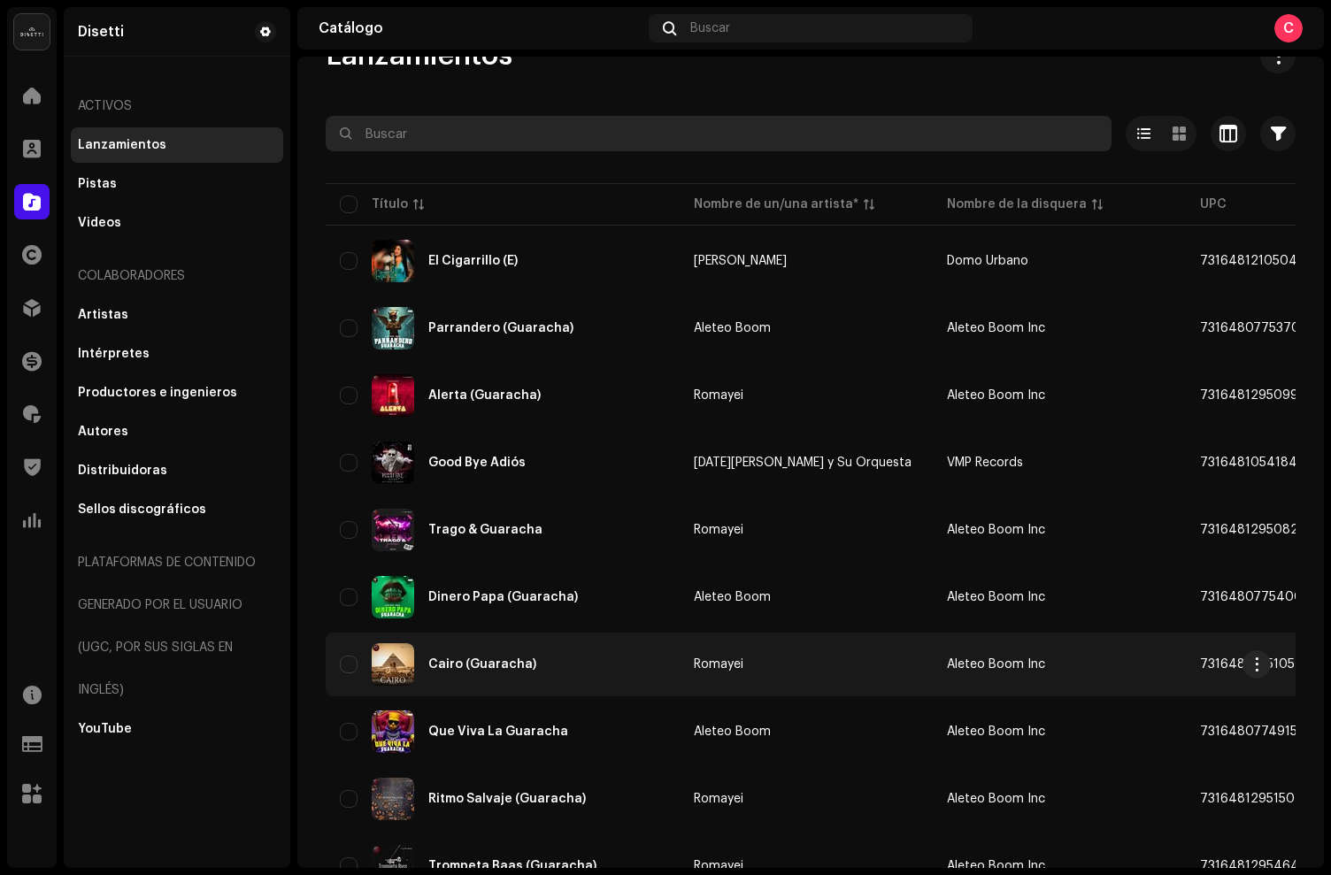
scroll to position [45, 0]
